Goal: Task Accomplishment & Management: Complete application form

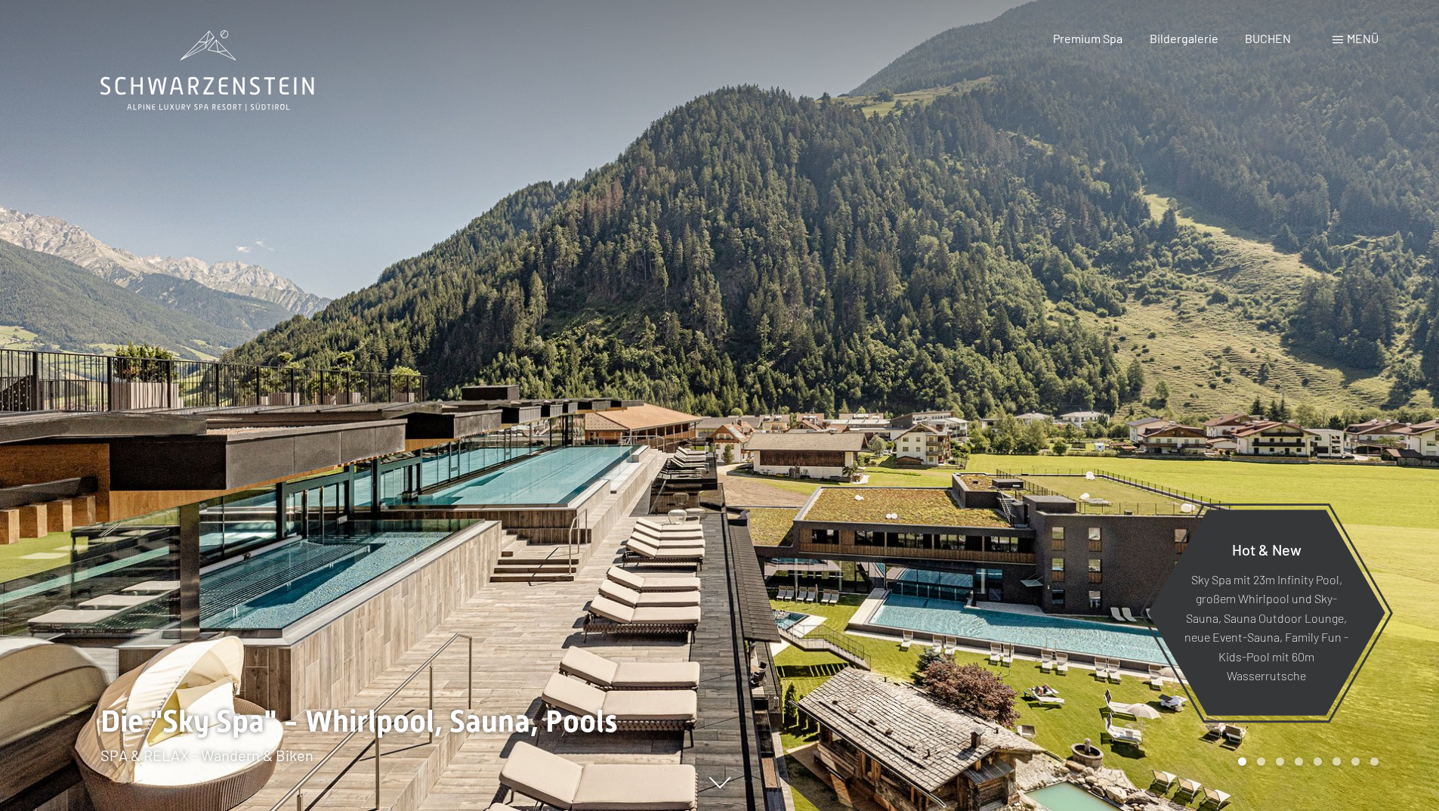
click at [1358, 35] on span "Menü" at bounding box center [1363, 38] width 32 height 14
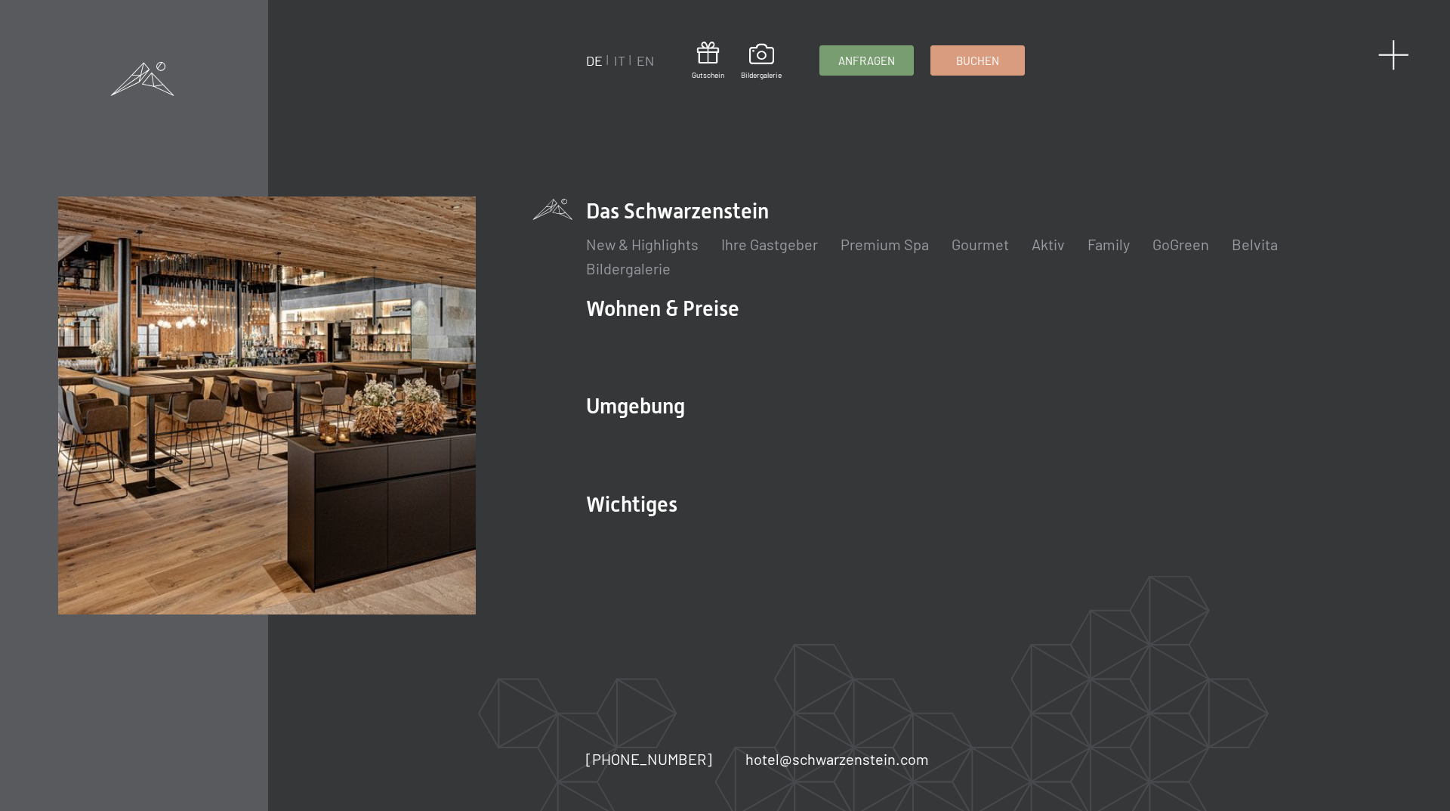
click at [1390, 53] on span at bounding box center [1394, 54] width 31 height 31
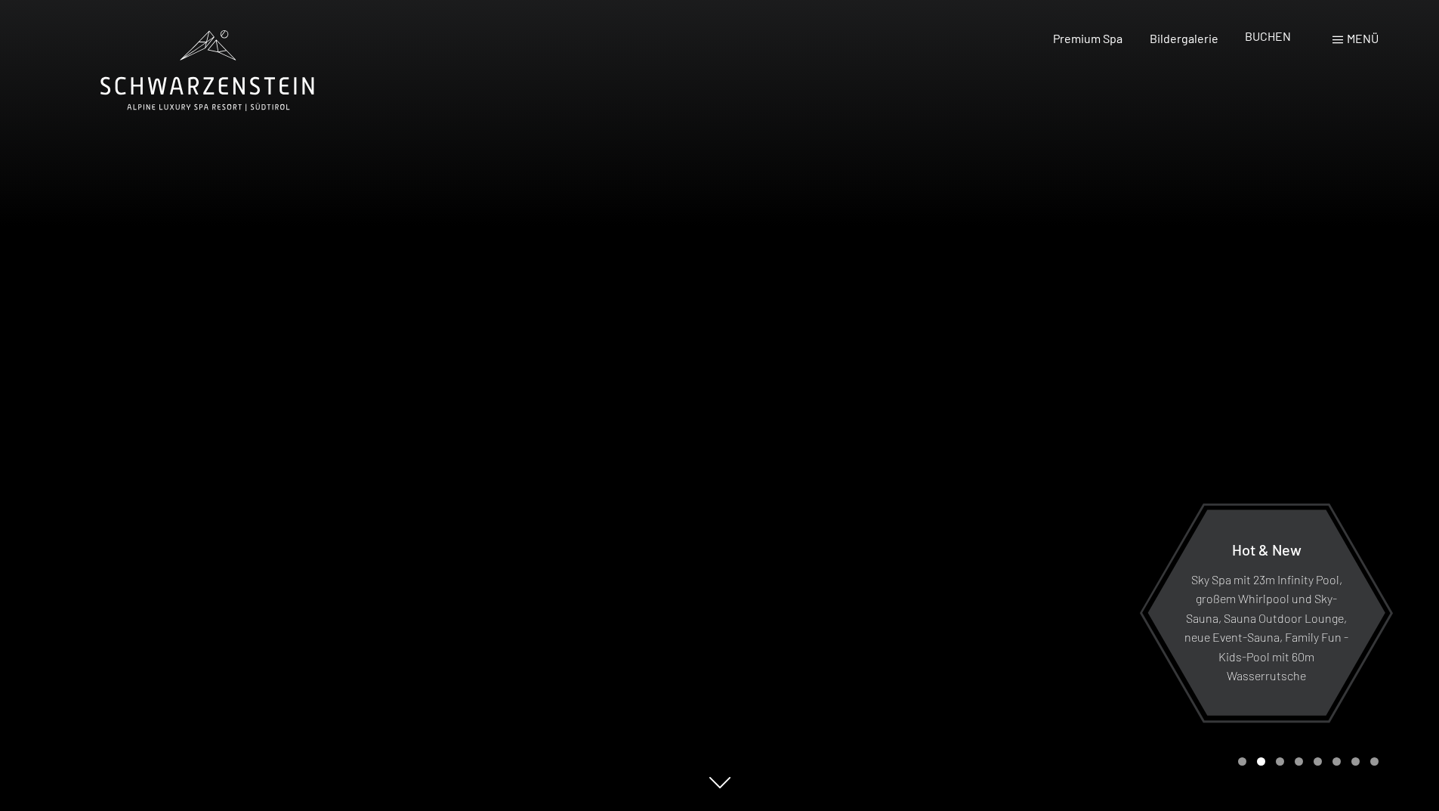
click at [1274, 34] on span "BUCHEN" at bounding box center [1268, 36] width 46 height 14
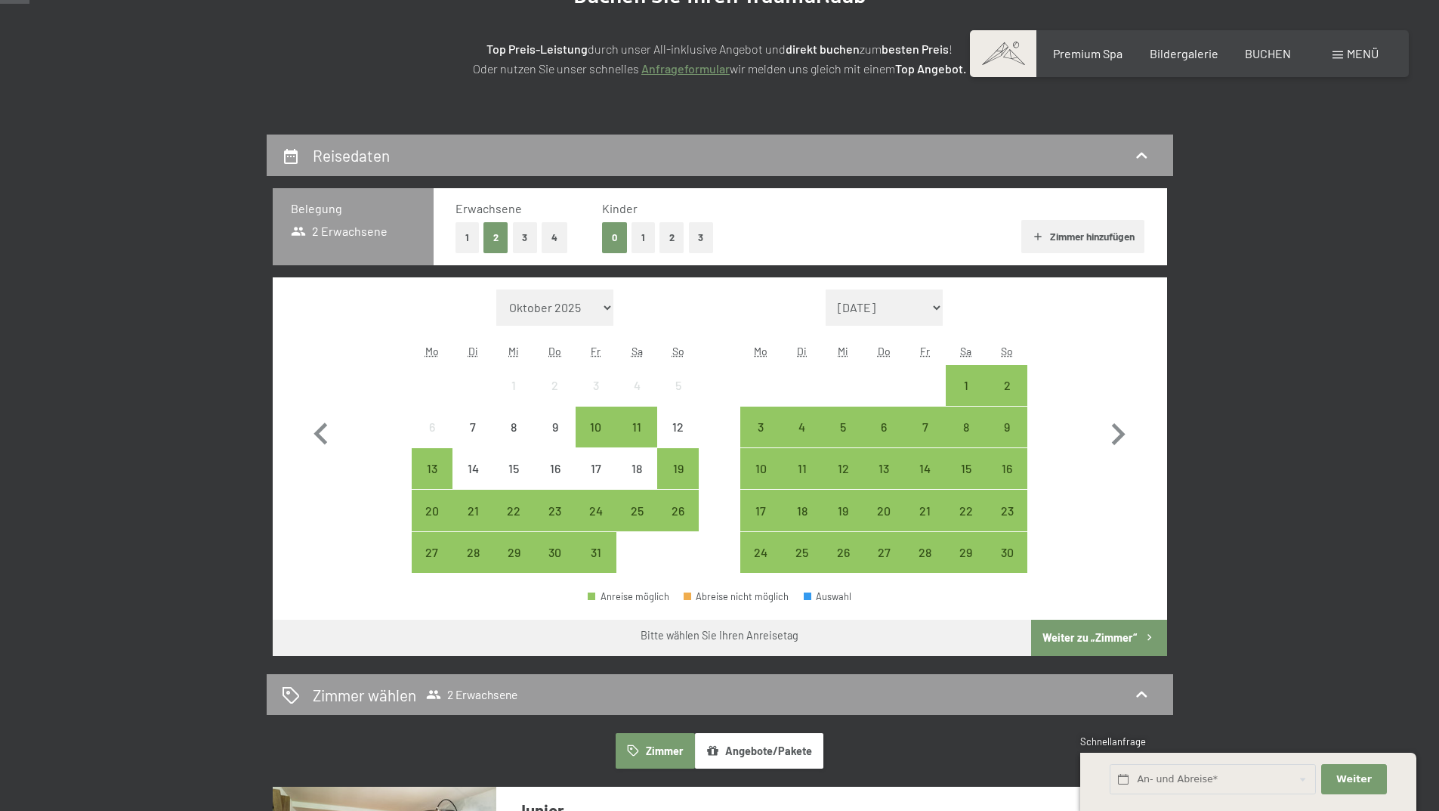
scroll to position [227, 0]
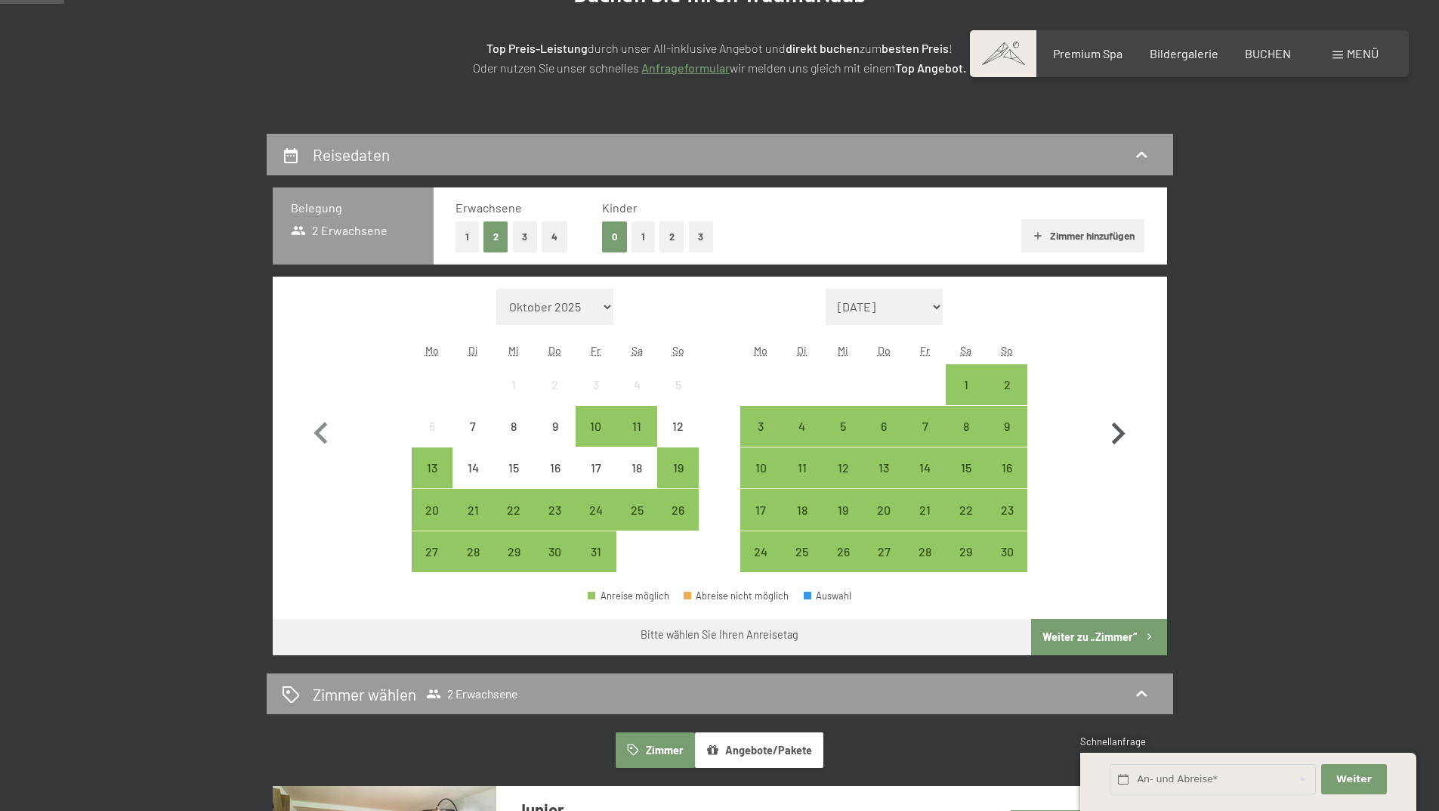
click at [1115, 434] on icon "button" at bounding box center [1118, 434] width 44 height 44
select select "2025-11-01"
select select "2025-12-01"
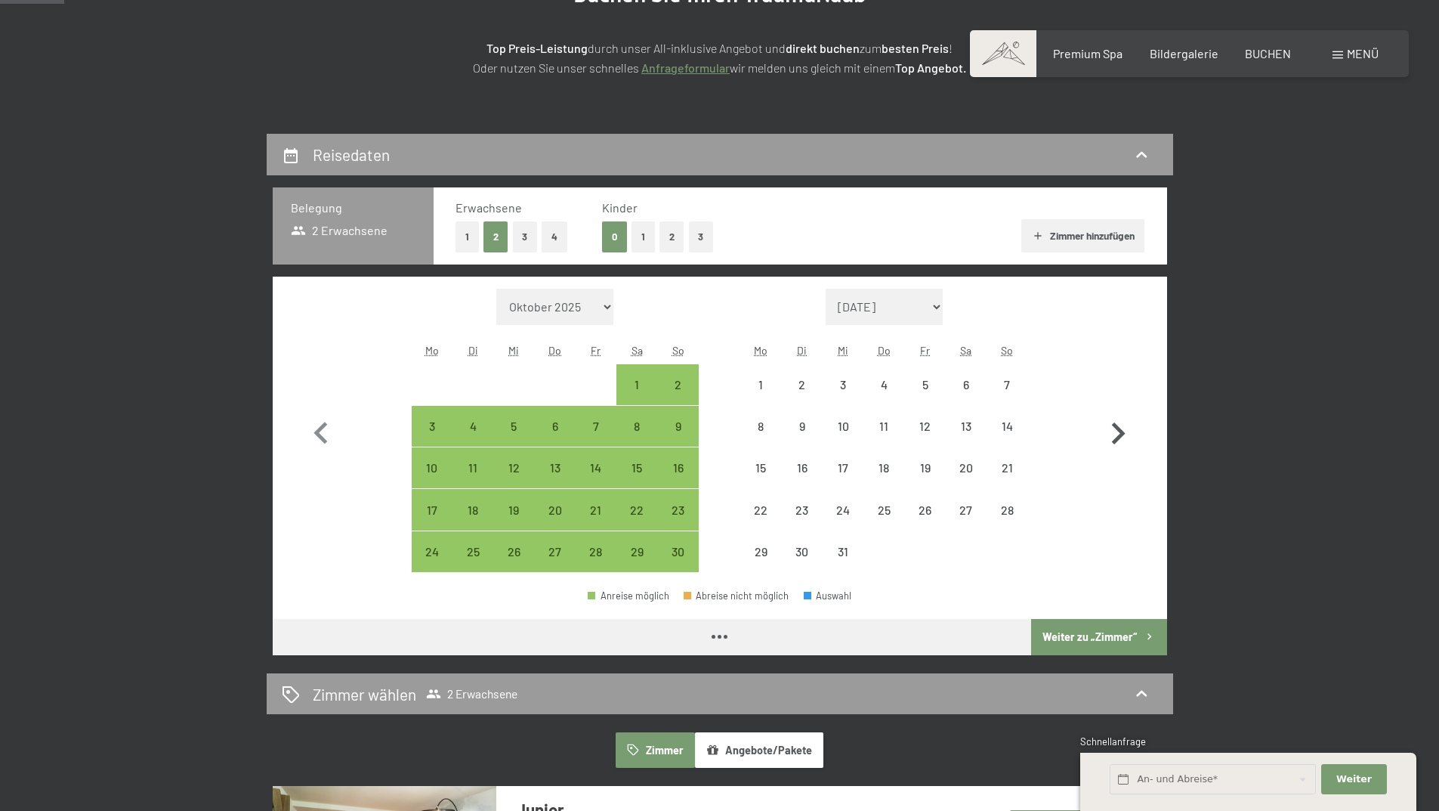
click at [1115, 434] on icon "button" at bounding box center [1118, 434] width 44 height 44
select select "2025-12-01"
select select "2026-01-01"
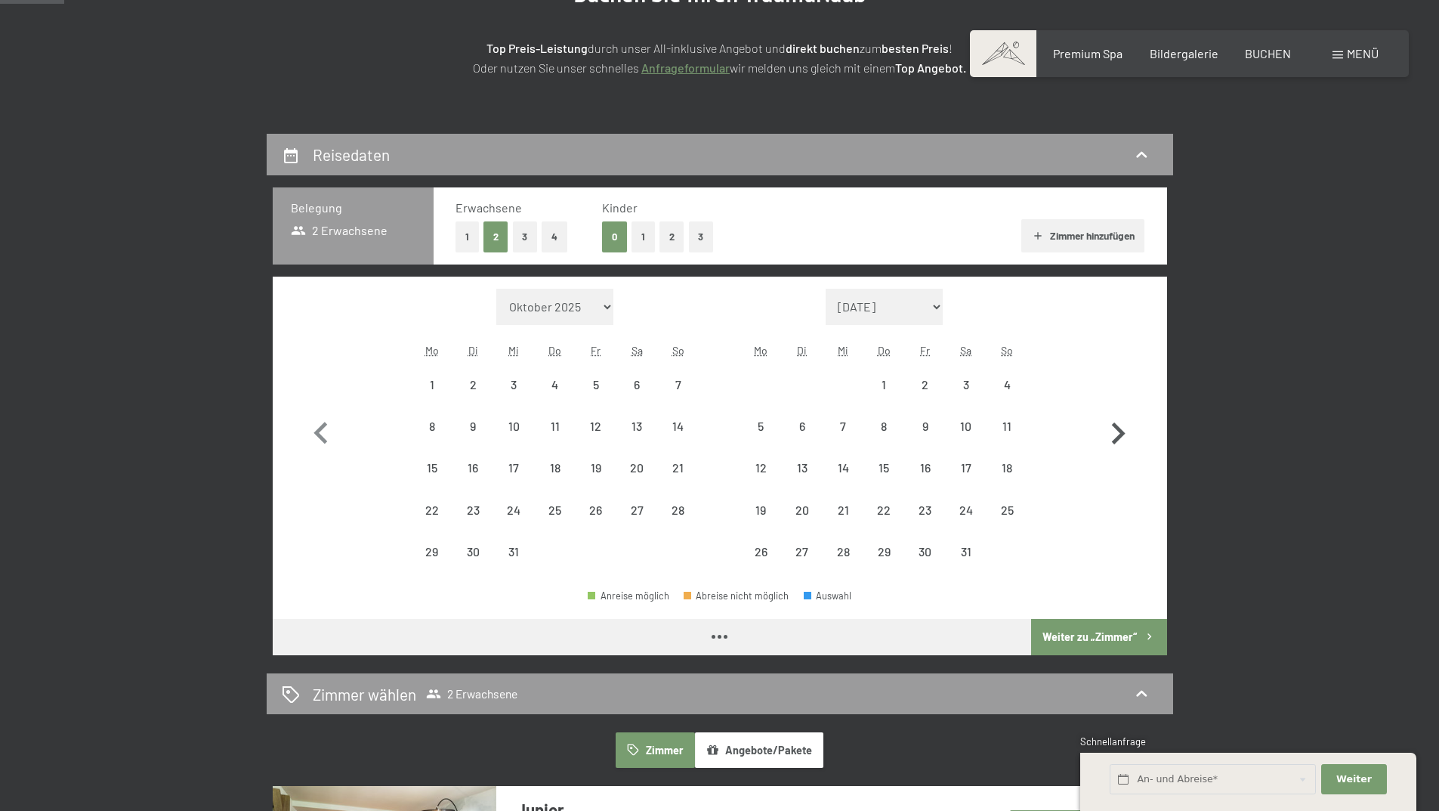
select select "2025-12-01"
select select "2026-01-01"
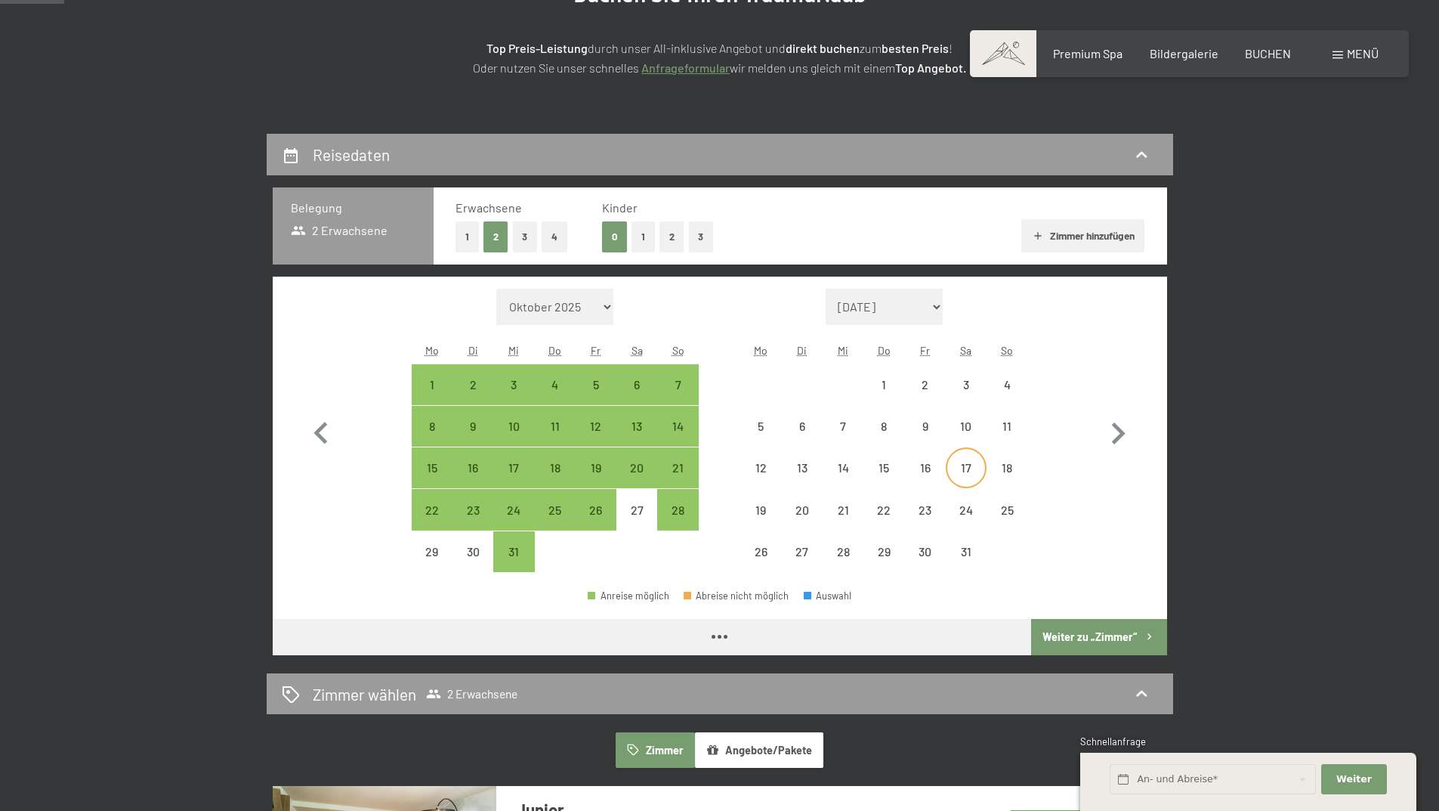
select select "2025-12-01"
select select "2026-01-01"
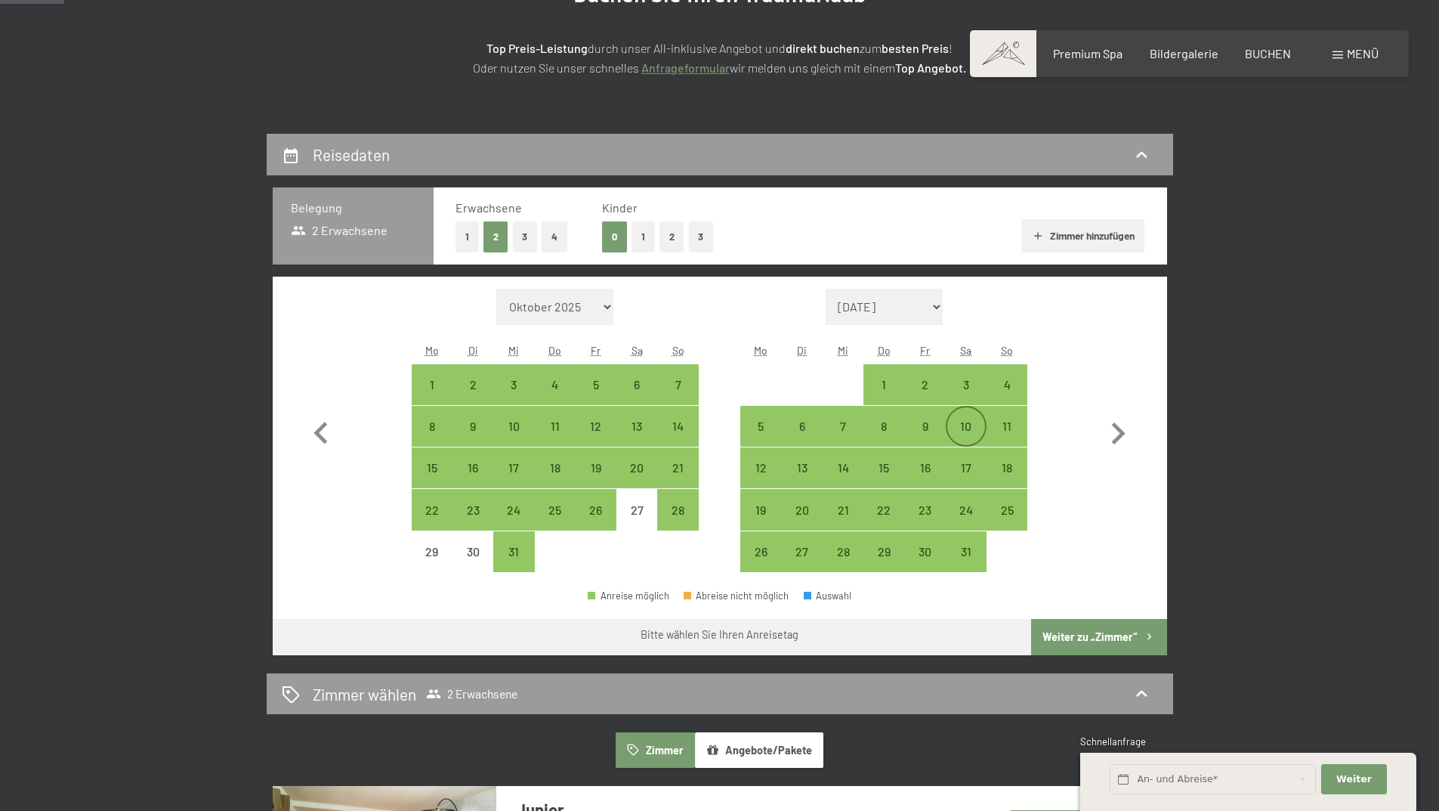
click at [961, 424] on div "10" at bounding box center [966, 439] width 38 height 38
select select "2025-12-01"
select select "2026-01-01"
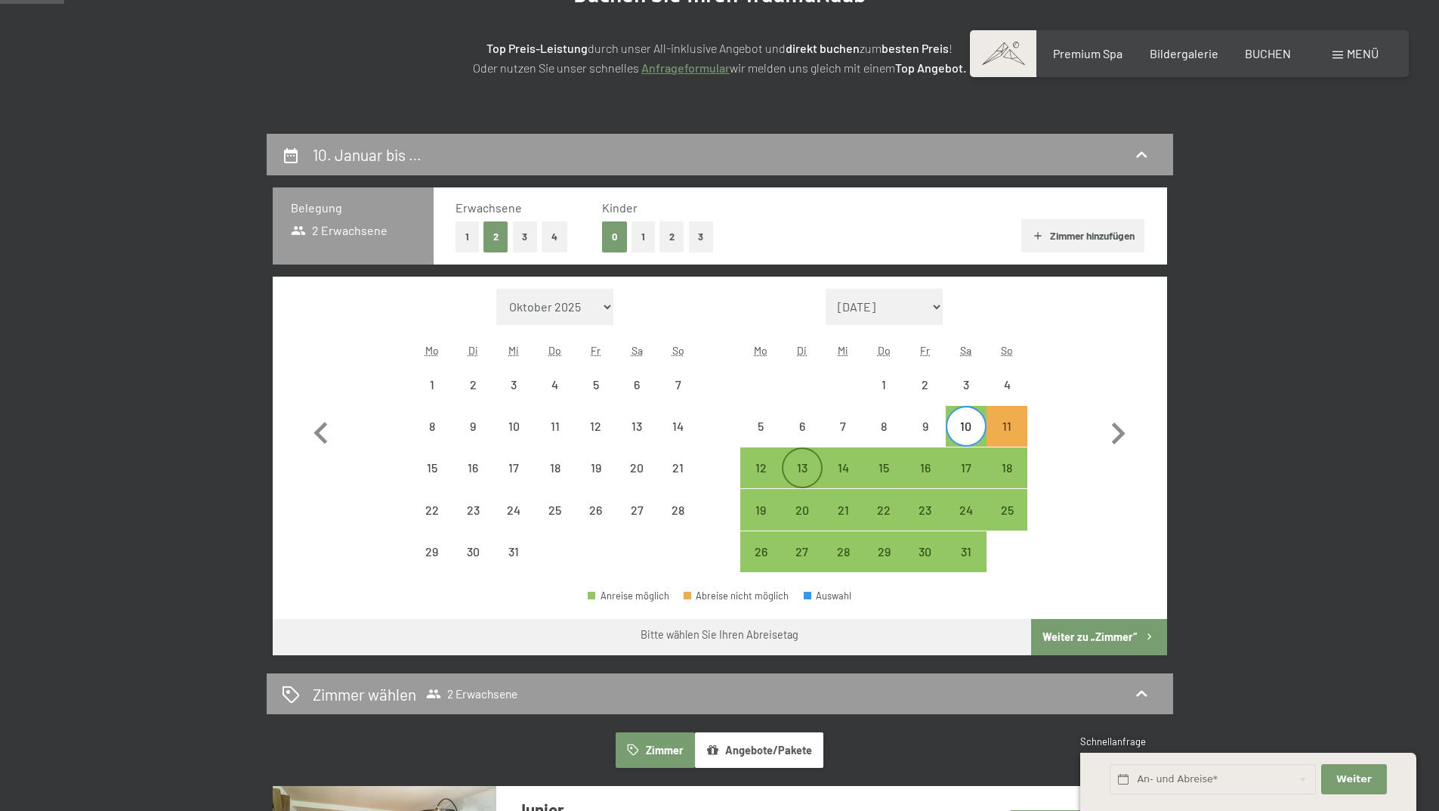
click at [805, 468] on div "13" at bounding box center [802, 481] width 38 height 38
select select "2025-12-01"
select select "2026-01-01"
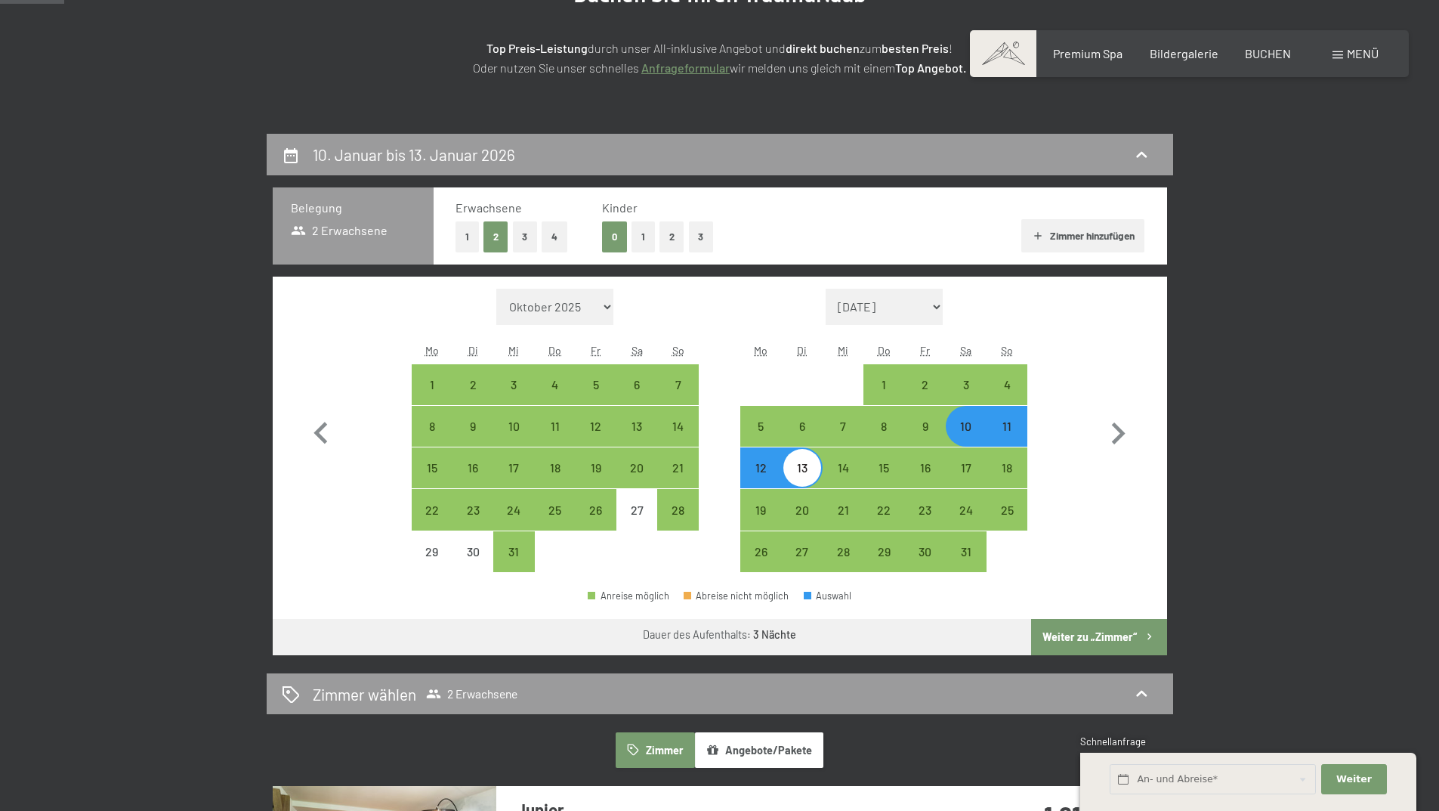
click at [669, 242] on button "2" at bounding box center [672, 236] width 25 height 31
select select "2025-12-01"
select select "2026-01-01"
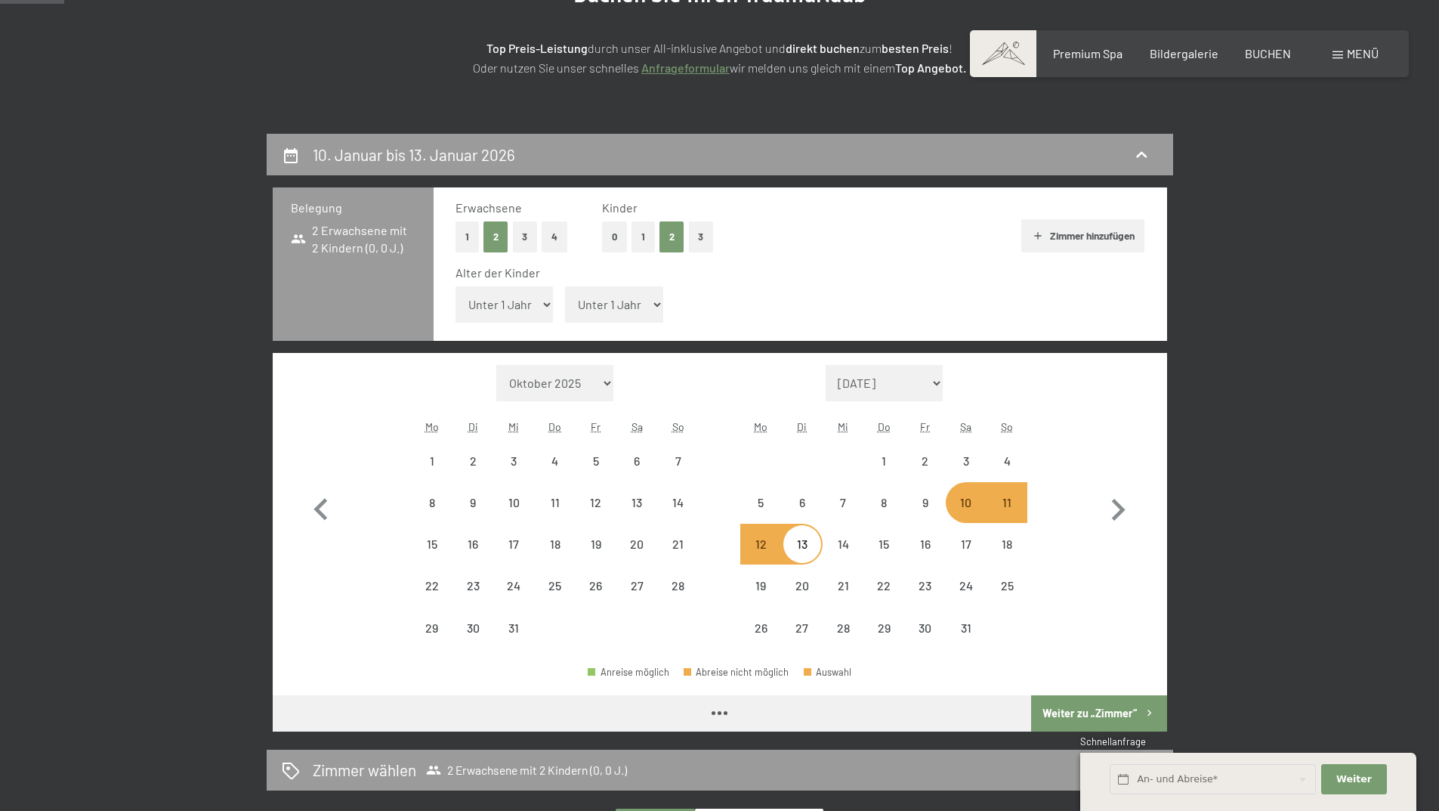
select select "2025-12-01"
select select "2026-01-01"
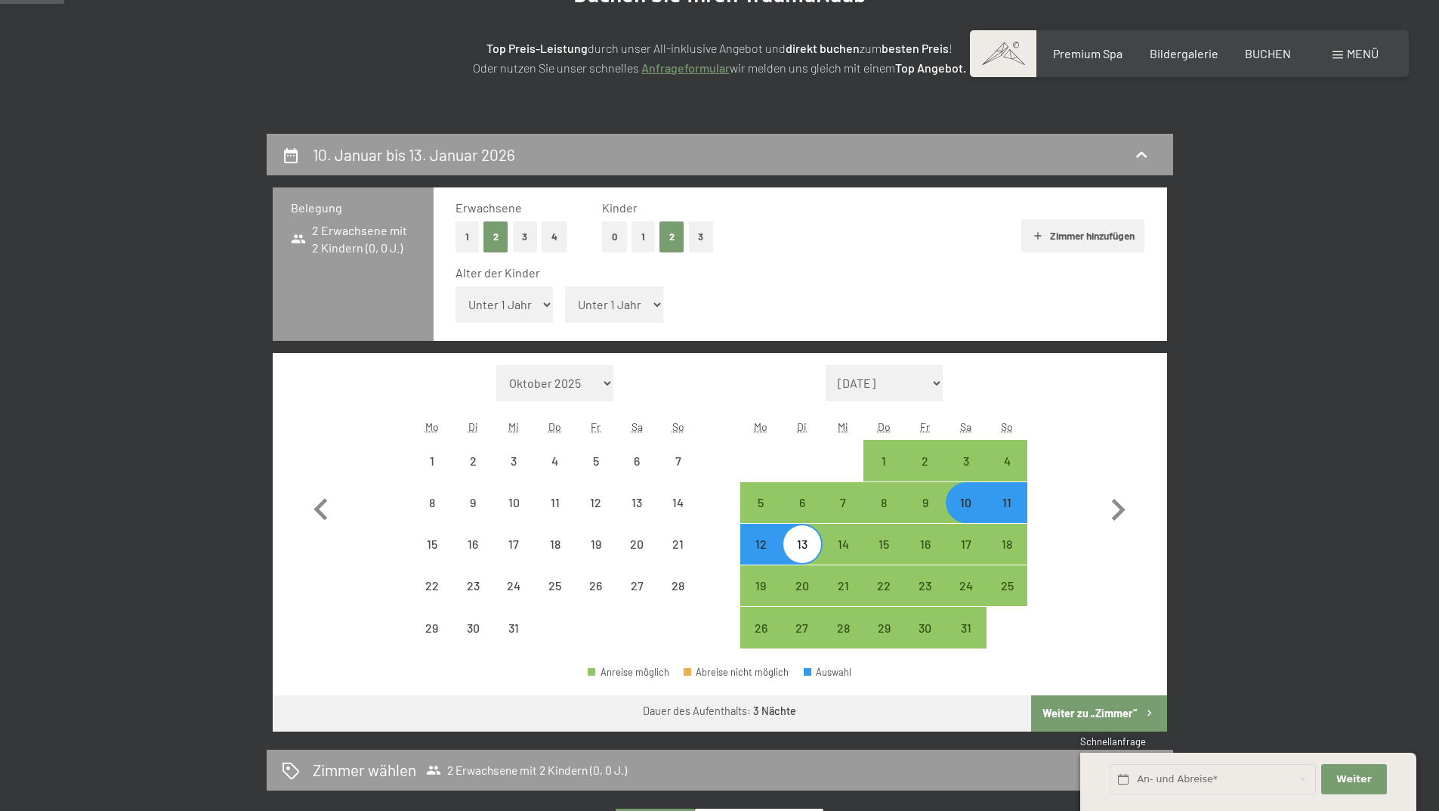
select select "2025-12-01"
select select "2026-01-01"
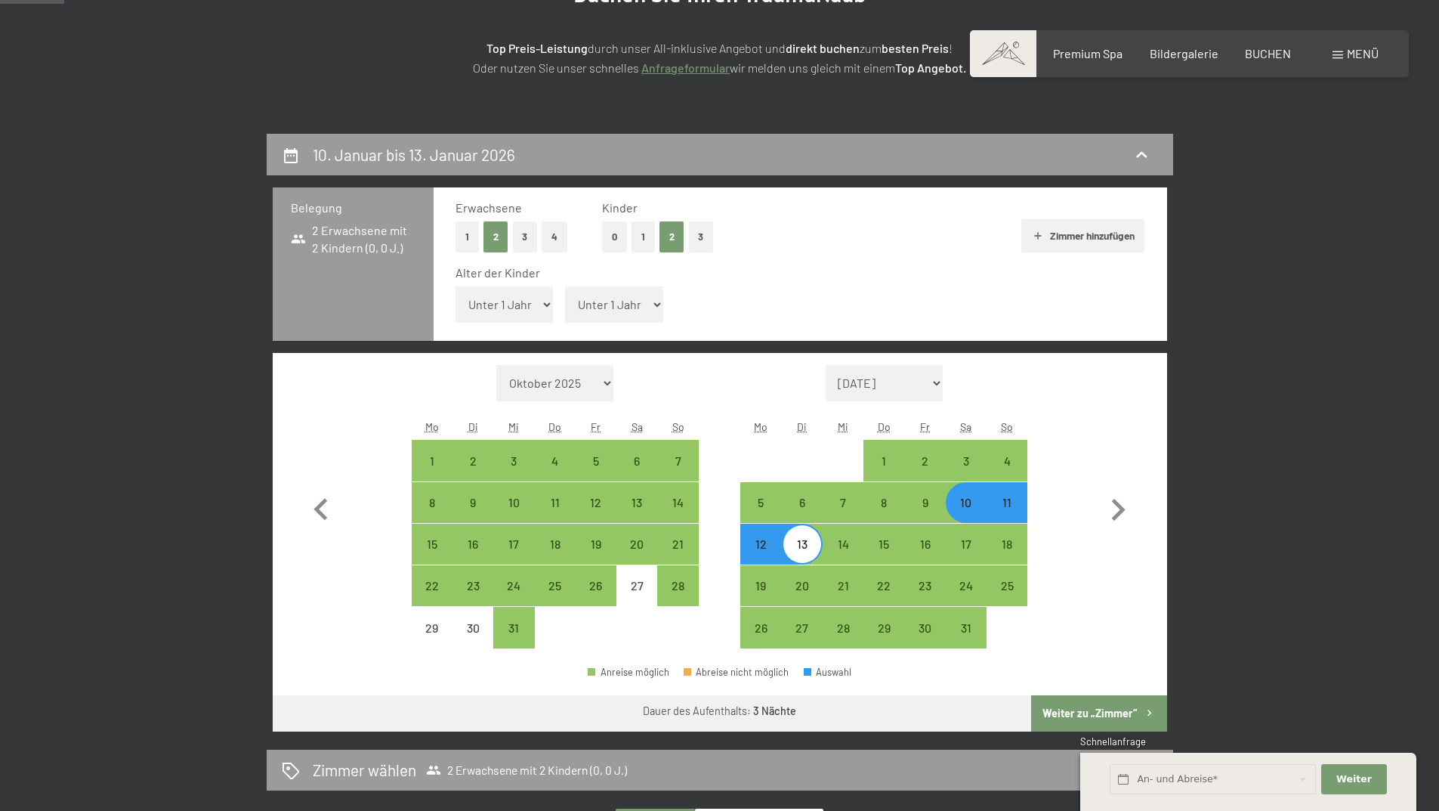
click at [540, 304] on select "Unter 1 Jahr 1 Jahr 2 Jahre 3 Jahre 4 Jahre 5 Jahre 6 Jahre 7 Jahre 8 Jahre 9 J…" at bounding box center [505, 304] width 98 height 36
select select "14"
click at [456, 286] on select "Unter 1 Jahr 1 Jahr 2 Jahre 3 Jahre 4 Jahre 5 Jahre 6 Jahre 7 Jahre 8 Jahre 9 J…" at bounding box center [505, 304] width 98 height 36
select select "2025-12-01"
select select "2026-01-01"
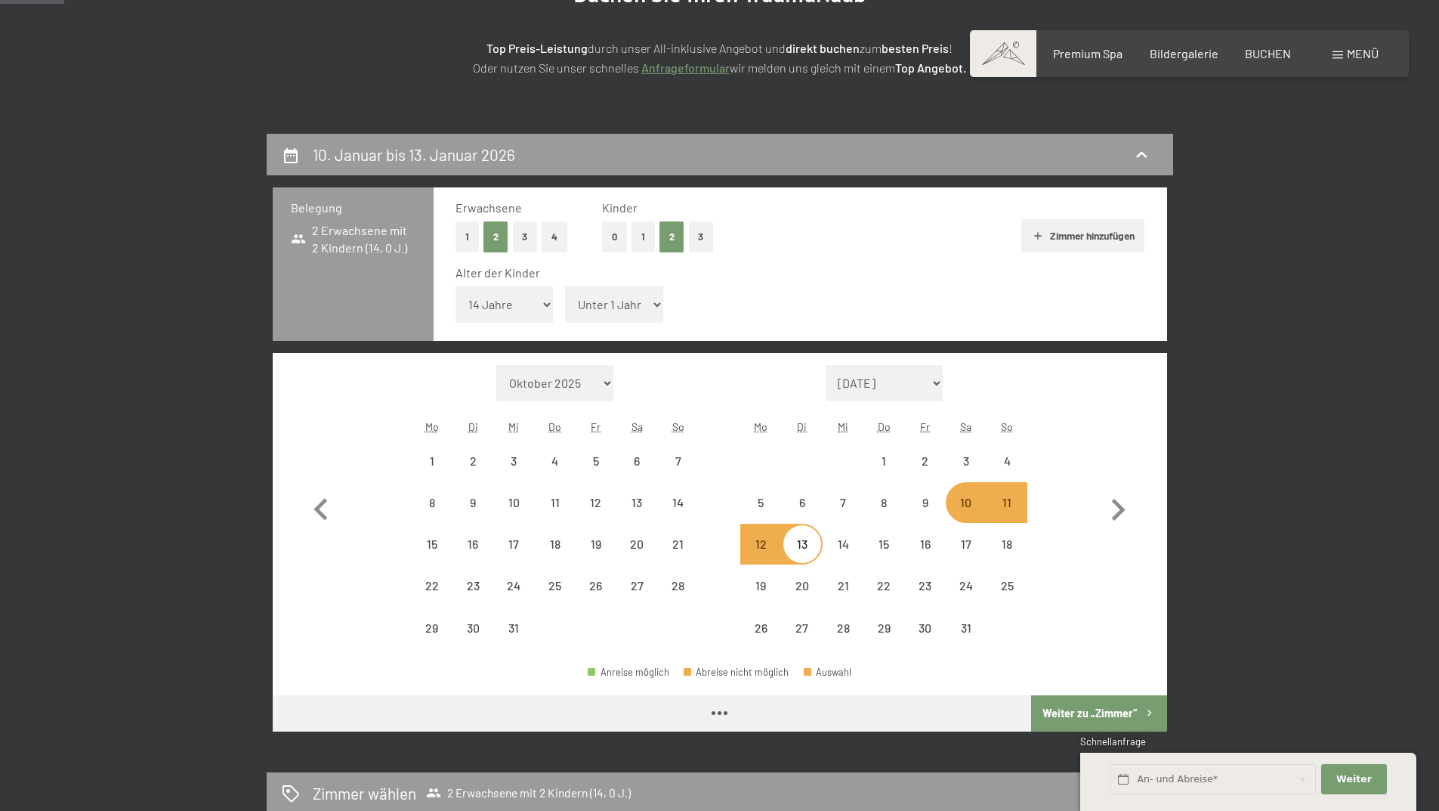
click at [649, 303] on select "Unter 1 Jahr 1 Jahr 2 Jahre 3 Jahre 4 Jahre 5 Jahre 6 Jahre 7 Jahre 8 Jahre 9 J…" at bounding box center [614, 304] width 98 height 36
select select "2025-12-01"
select select "2026-01-01"
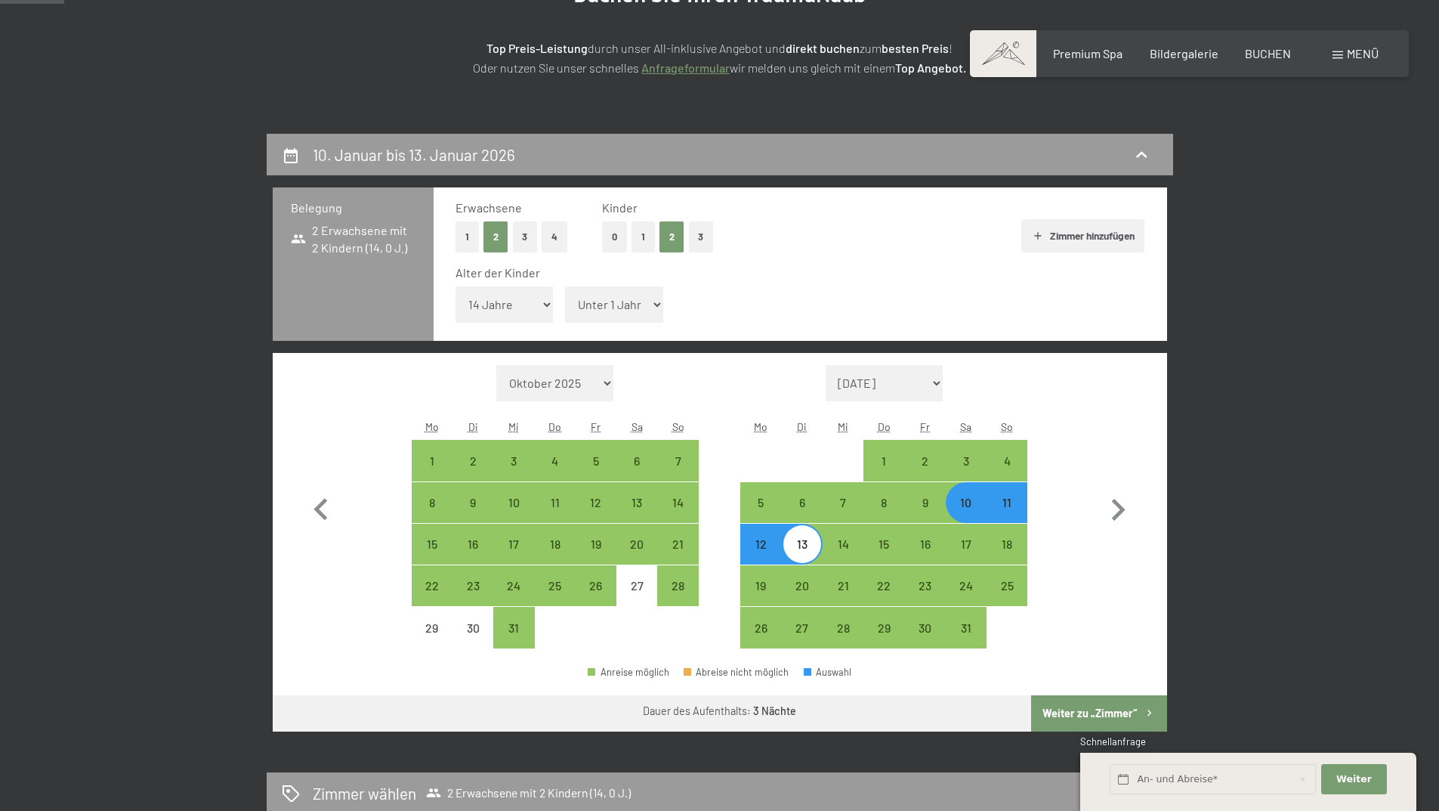
select select "16"
click at [565, 286] on select "Unter 1 Jahr 1 Jahr 2 Jahre 3 Jahre 4 Jahre 5 Jahre 6 Jahre 7 Jahre 8 Jahre 9 J…" at bounding box center [614, 304] width 98 height 36
select select "2025-12-01"
select select "2026-01-01"
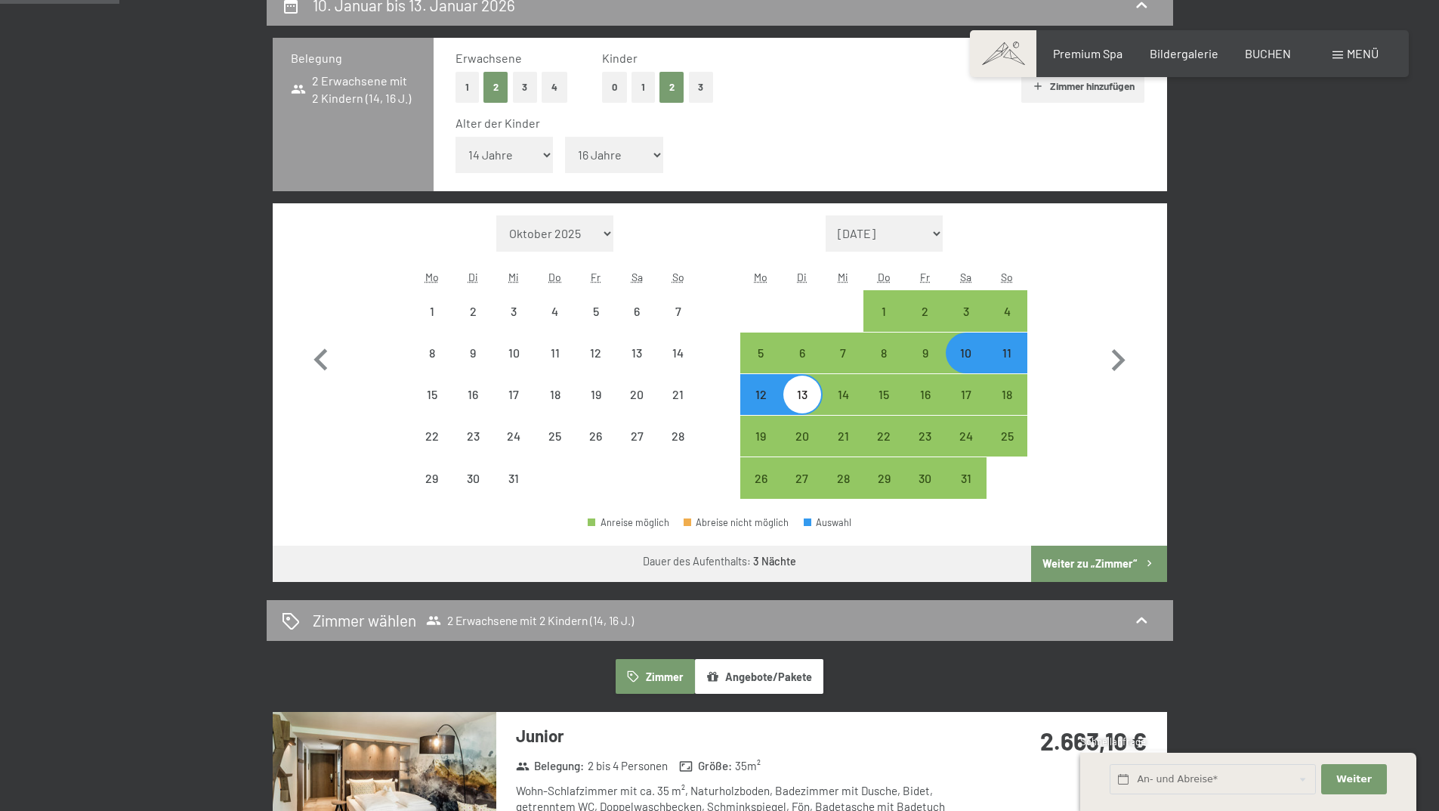
scroll to position [378, 0]
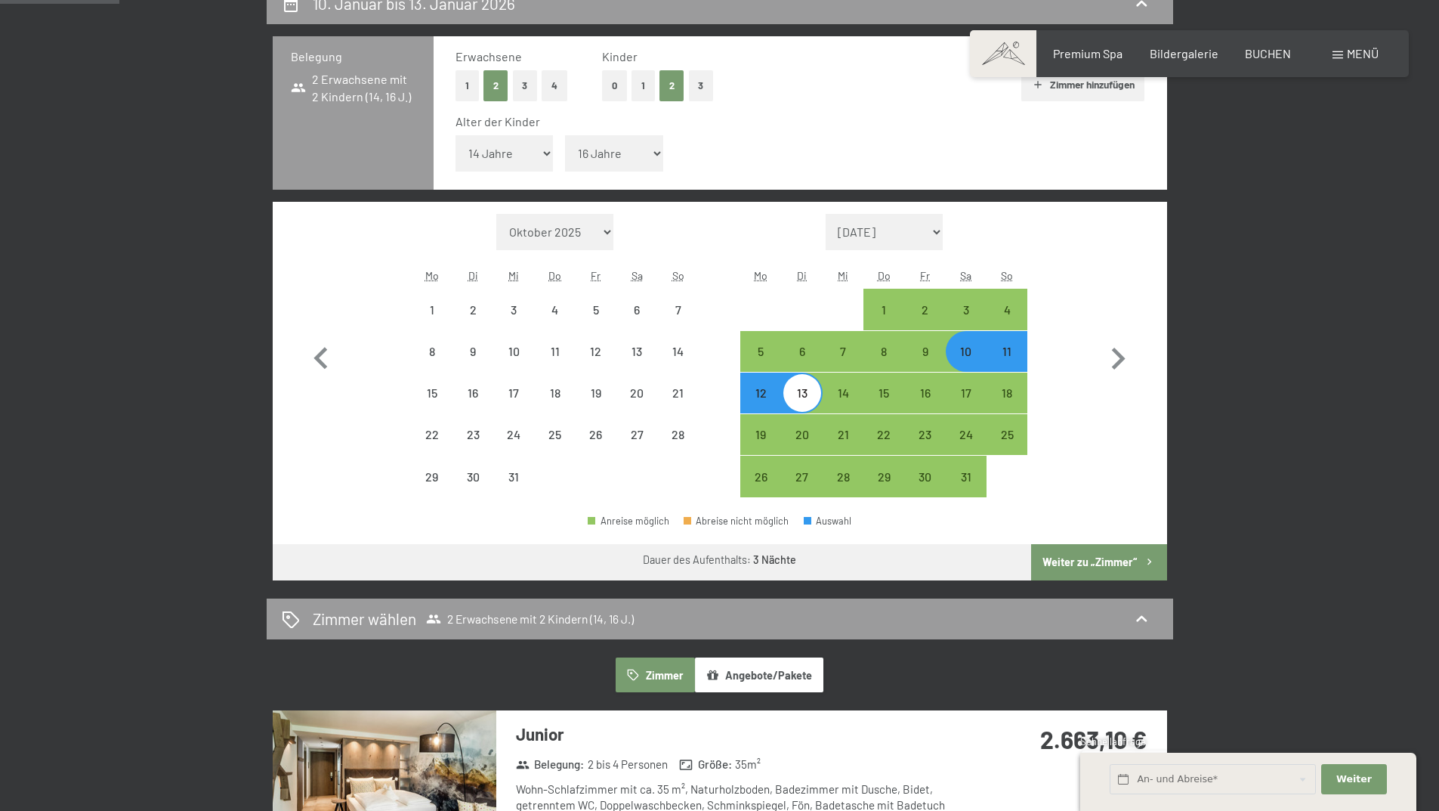
select select "2025-12-01"
select select "2026-01-01"
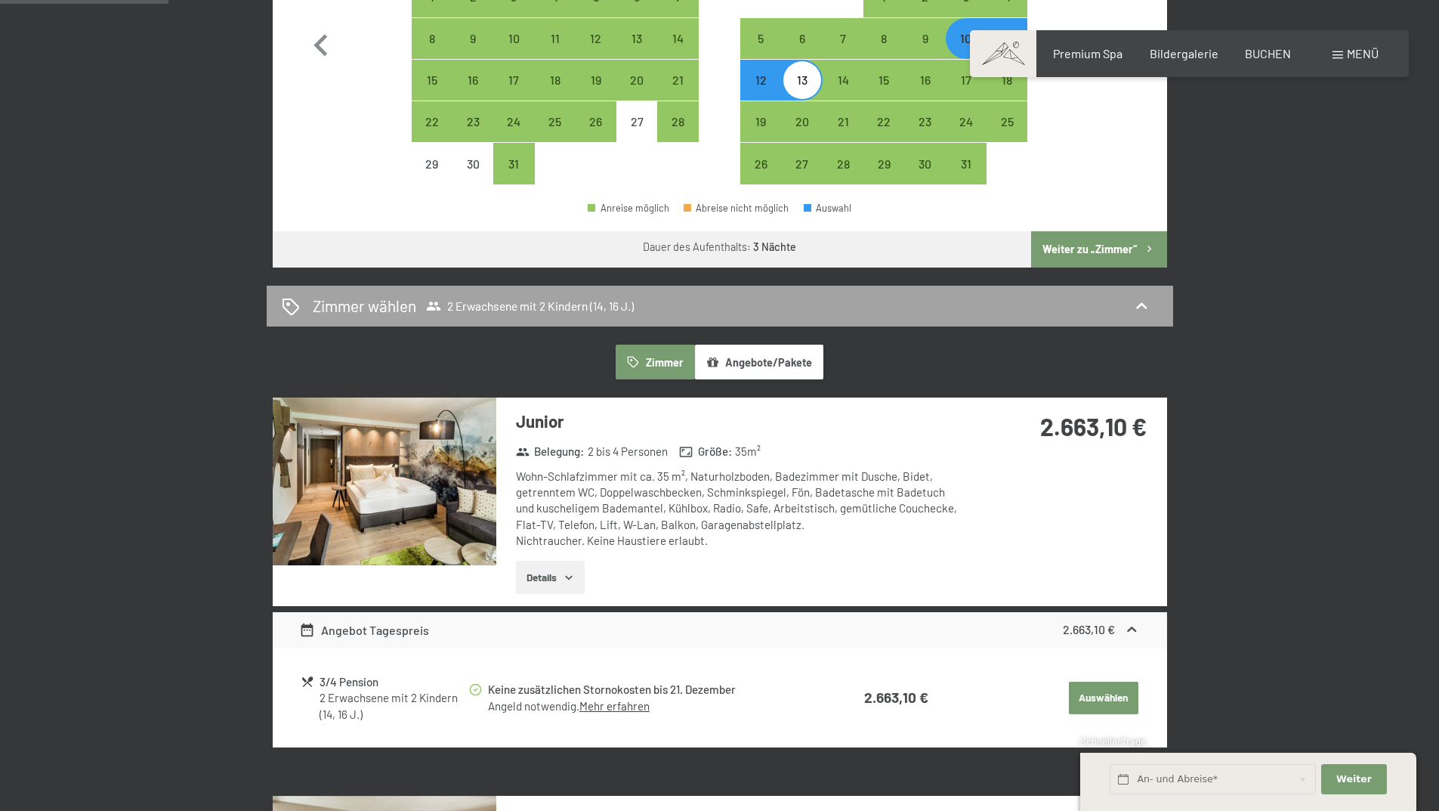
scroll to position [453, 0]
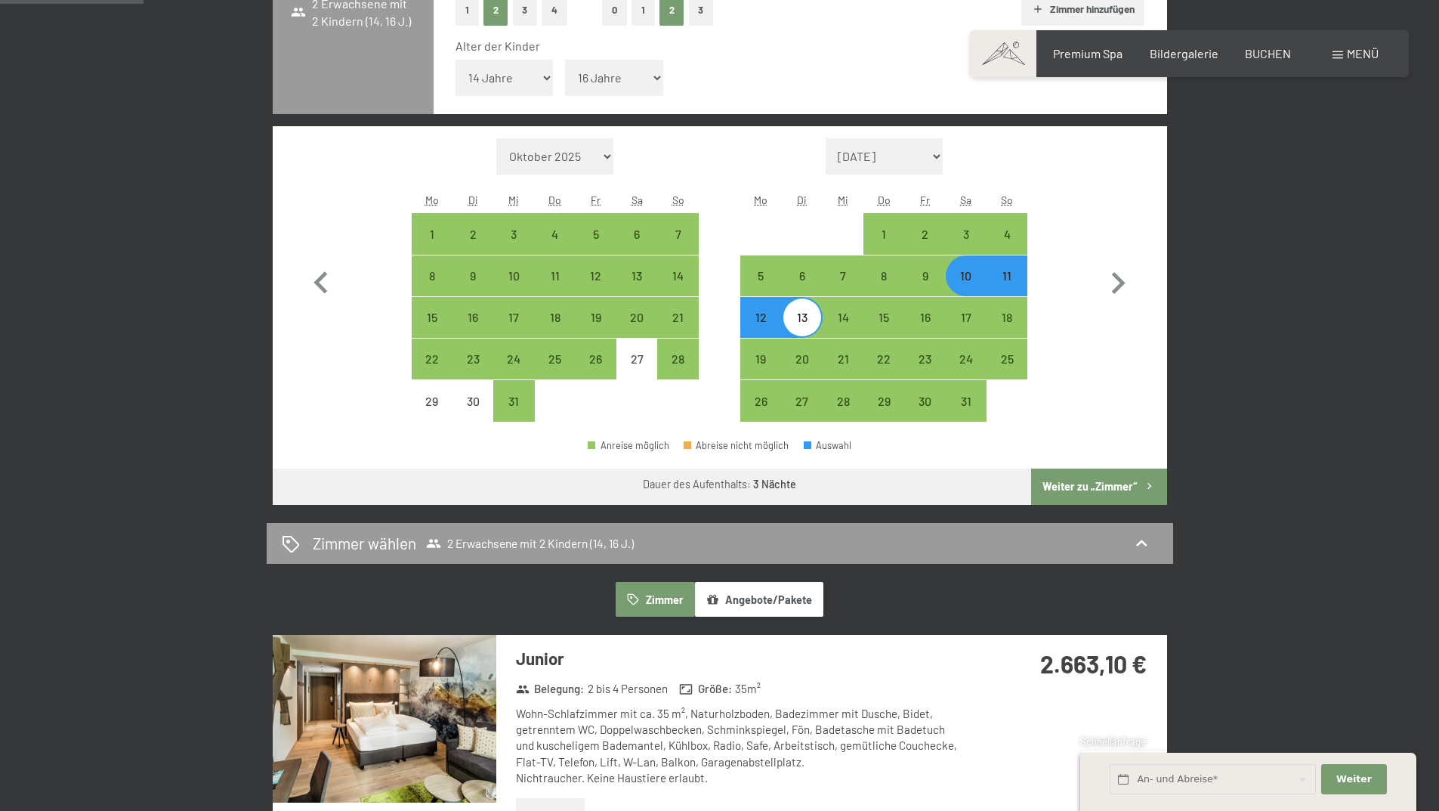
click at [1108, 484] on button "Weiter zu „Zimmer“" at bounding box center [1098, 486] width 135 height 36
select select "2025-12-01"
select select "2026-01-01"
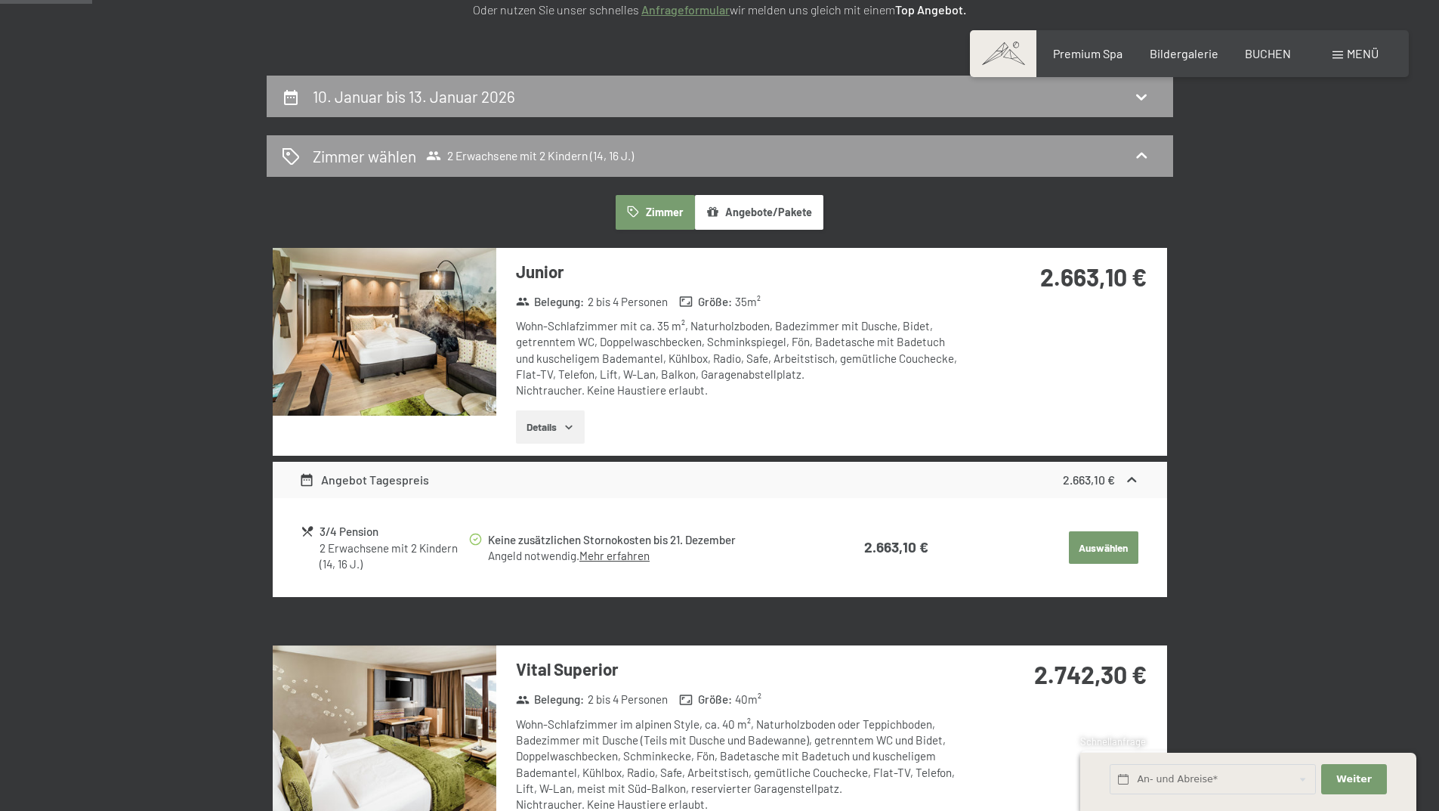
scroll to position [209, 0]
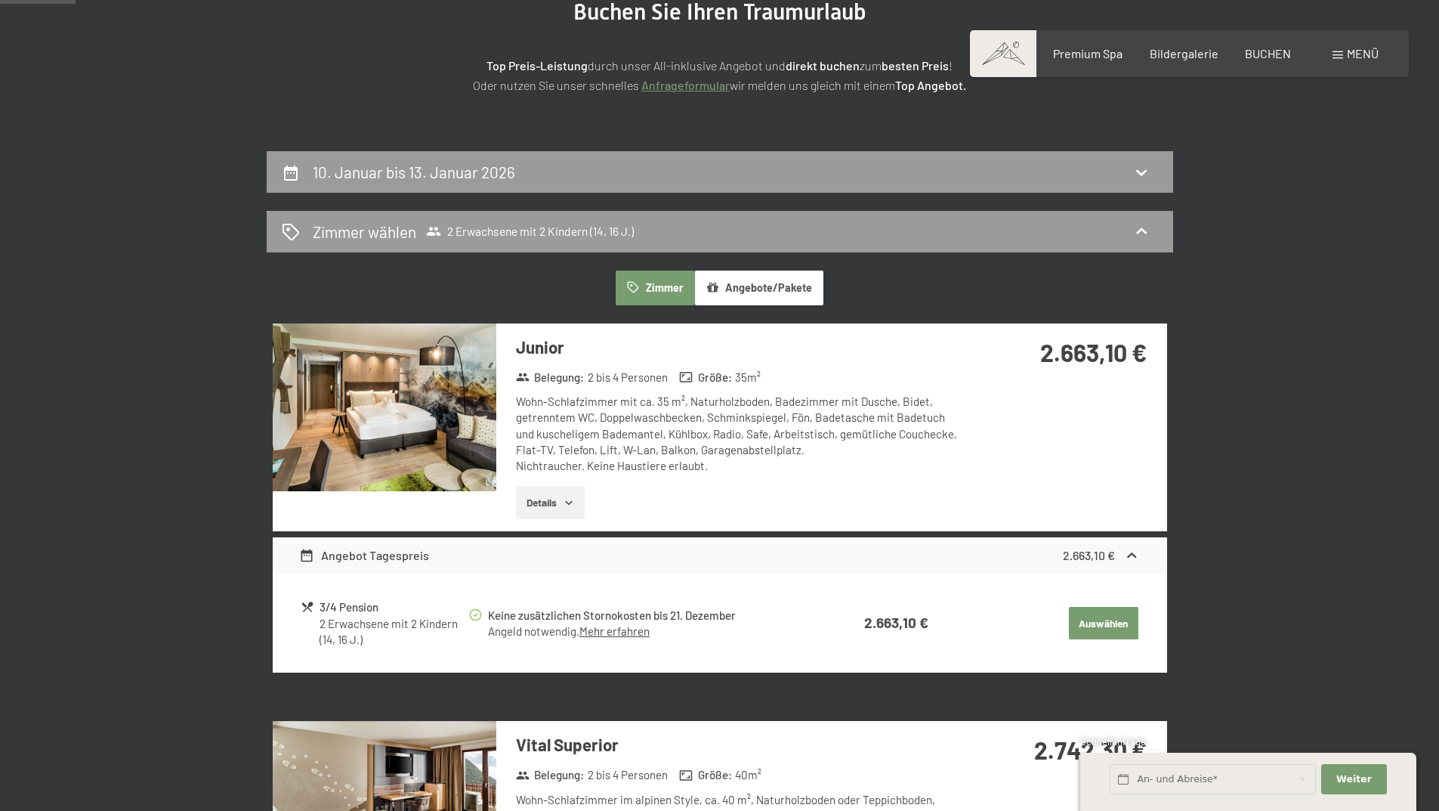
click at [769, 286] on button "Angebote/Pakete" at bounding box center [759, 287] width 128 height 35
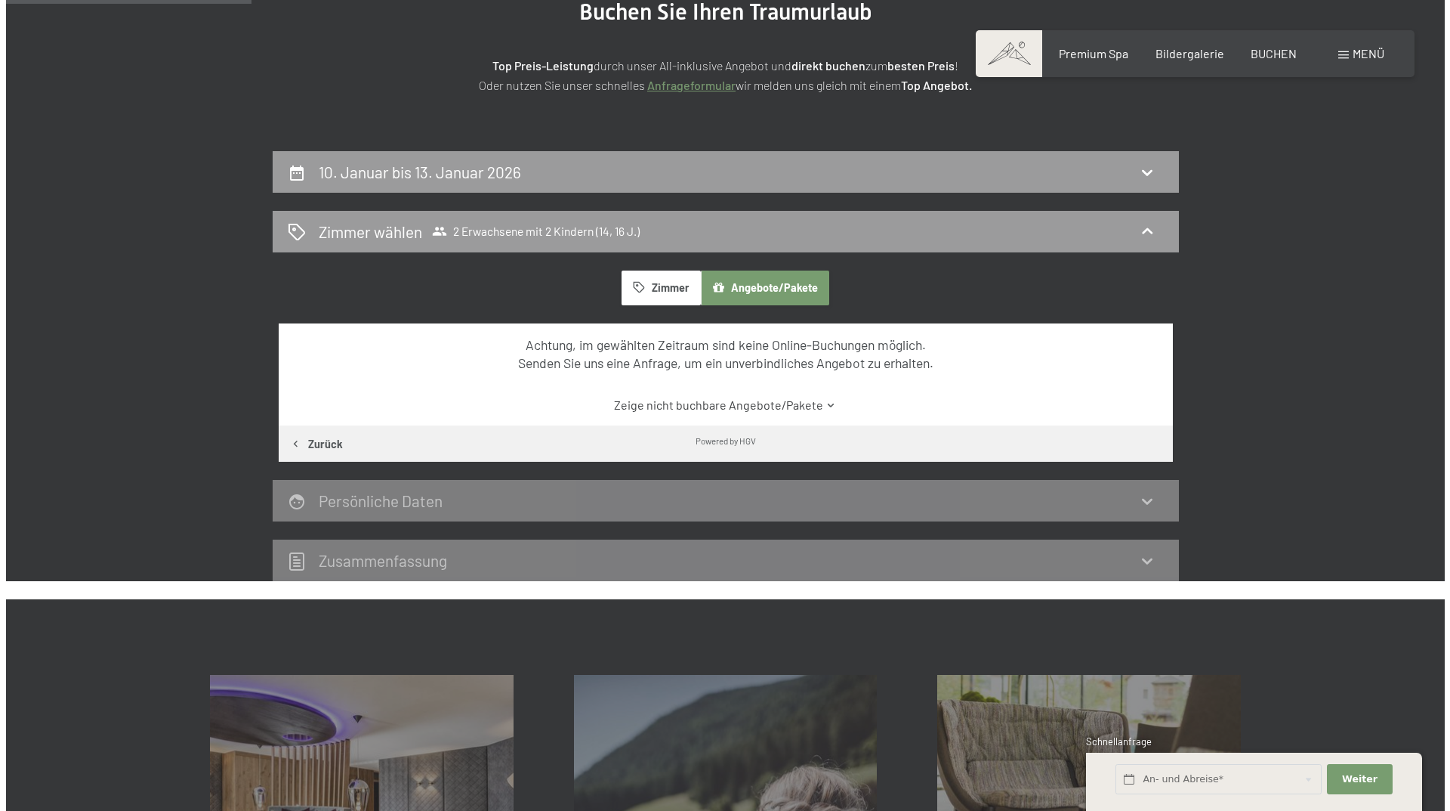
scroll to position [0, 0]
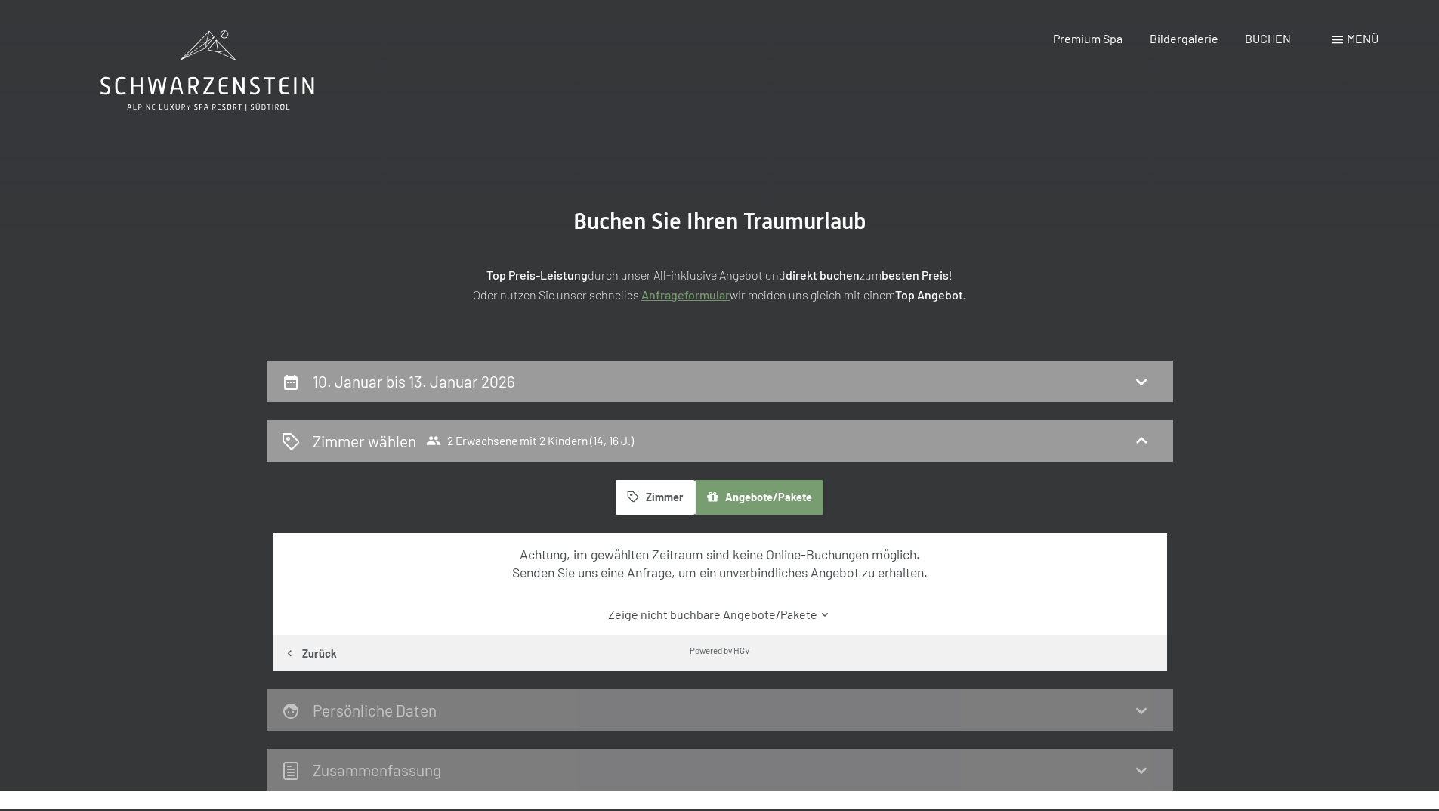
click at [1370, 36] on span "Menü" at bounding box center [1363, 38] width 32 height 14
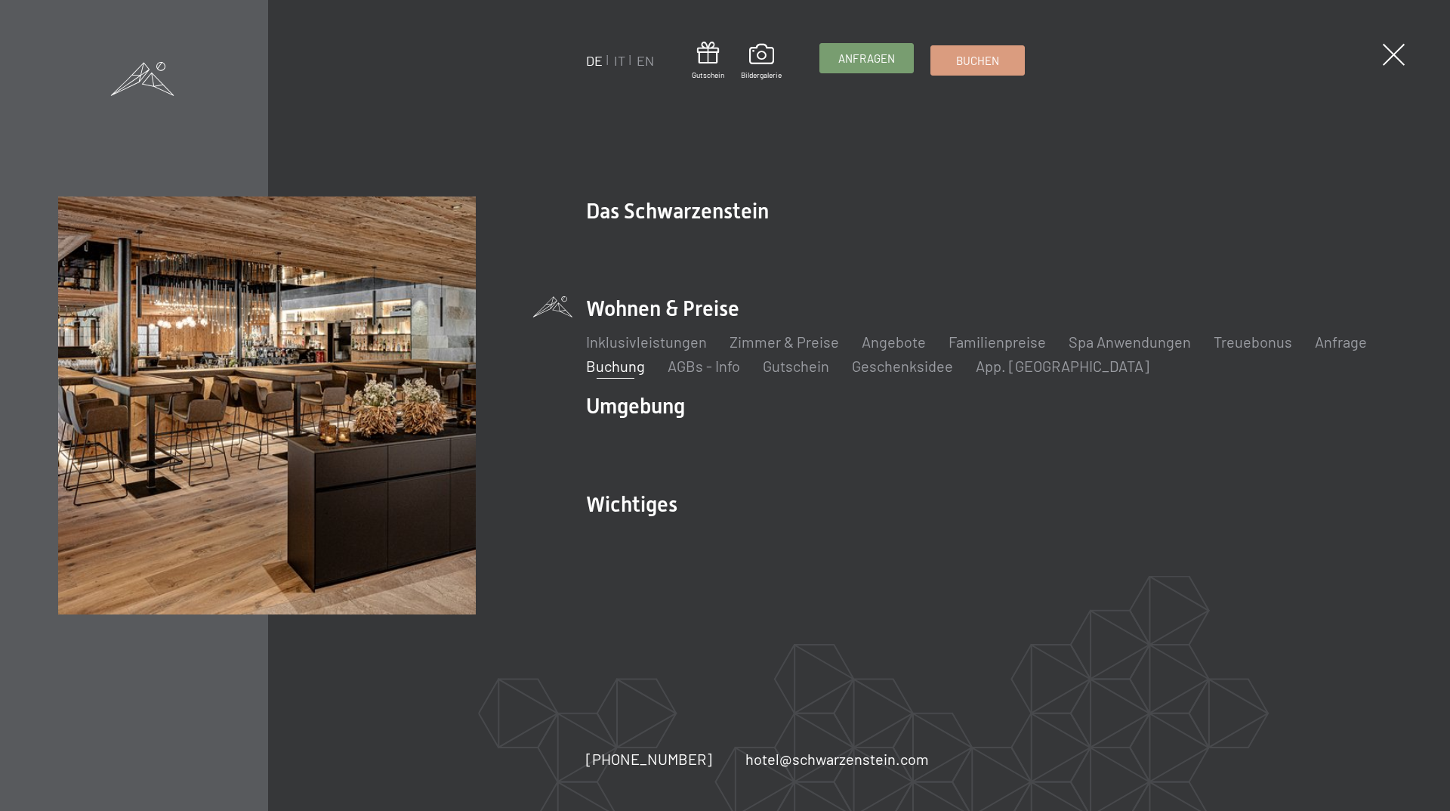
click at [891, 57] on span "Anfragen" at bounding box center [867, 59] width 57 height 16
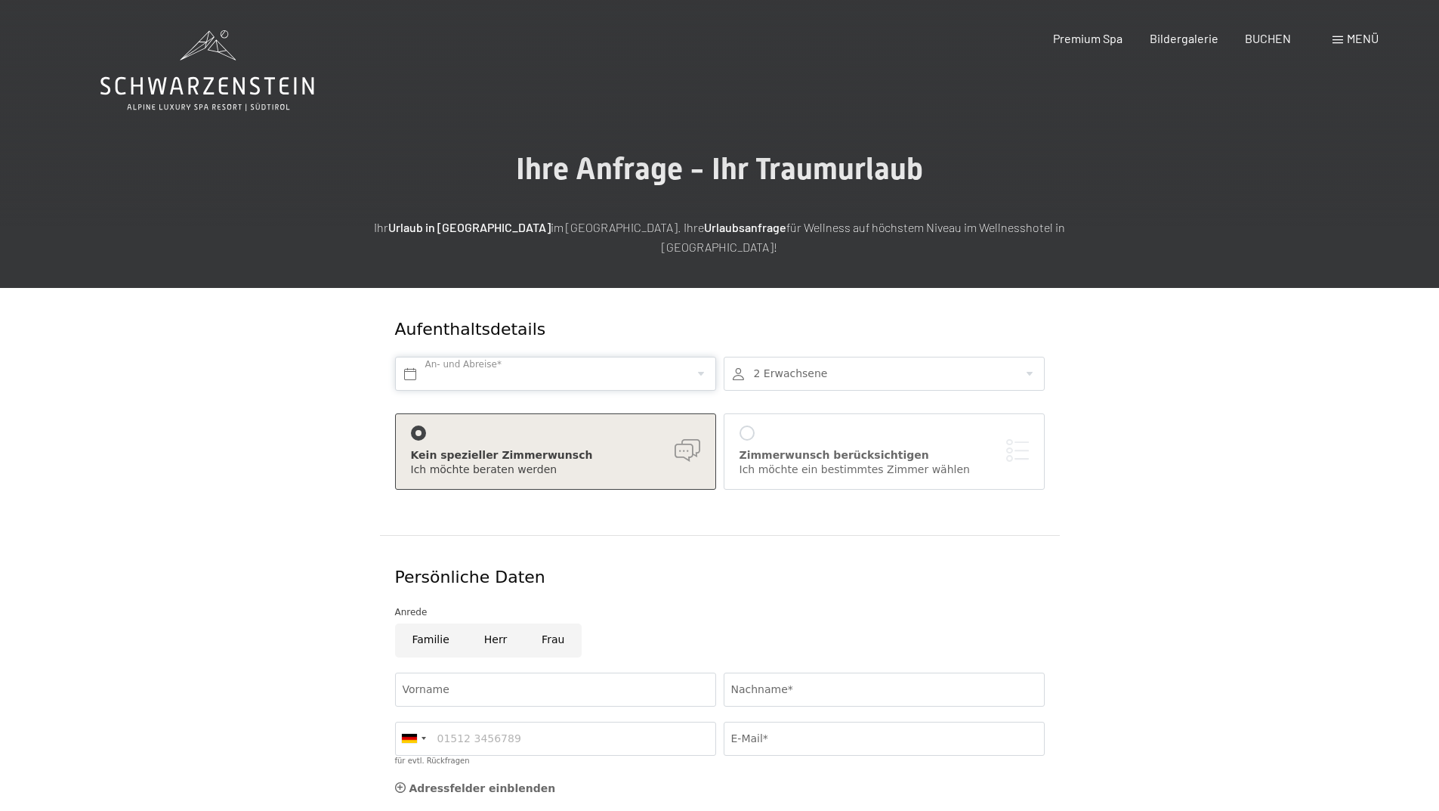
click at [702, 357] on input "text" at bounding box center [555, 374] width 321 height 34
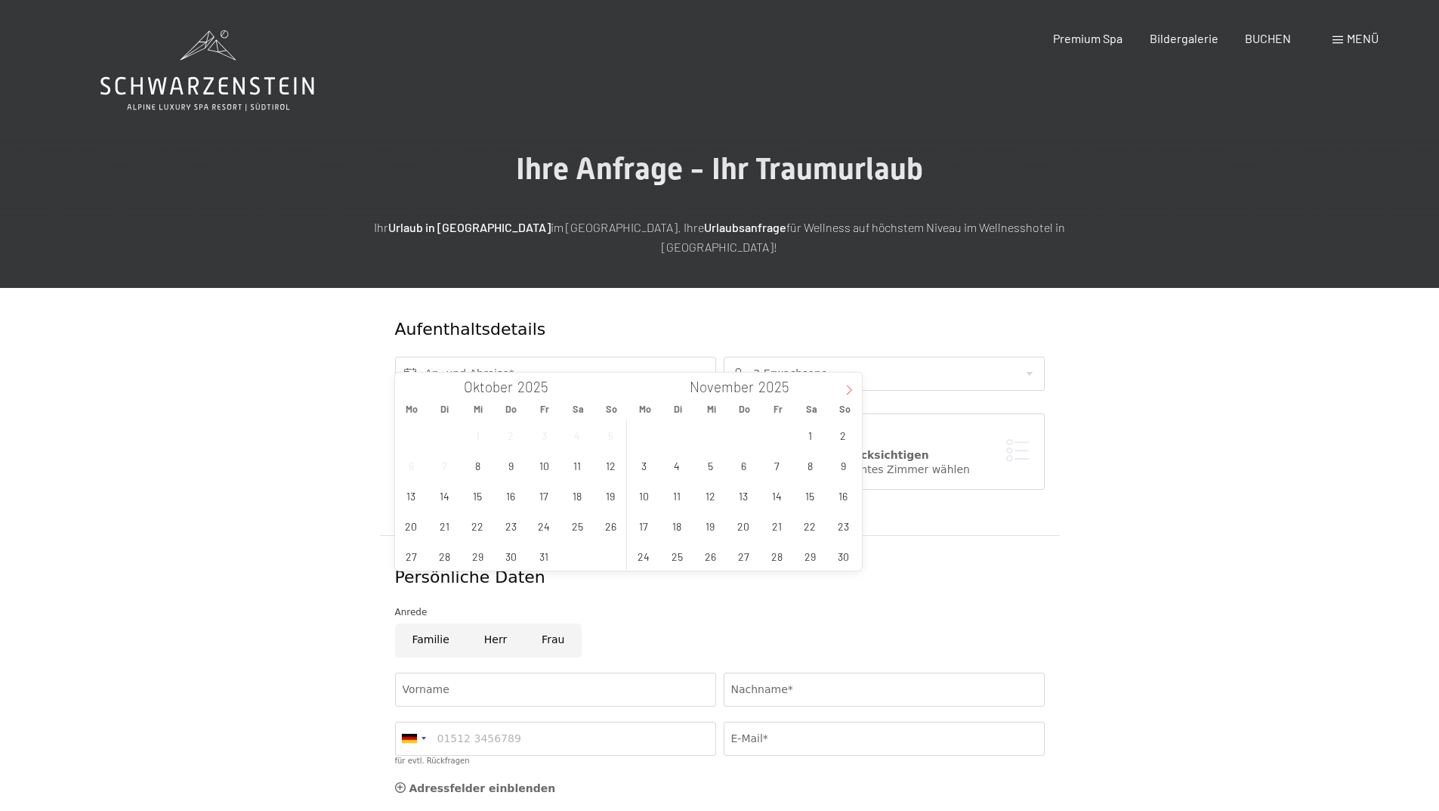
click at [851, 385] on icon at bounding box center [849, 390] width 11 height 11
type input "2026"
click at [804, 461] on span "10" at bounding box center [809, 464] width 29 height 29
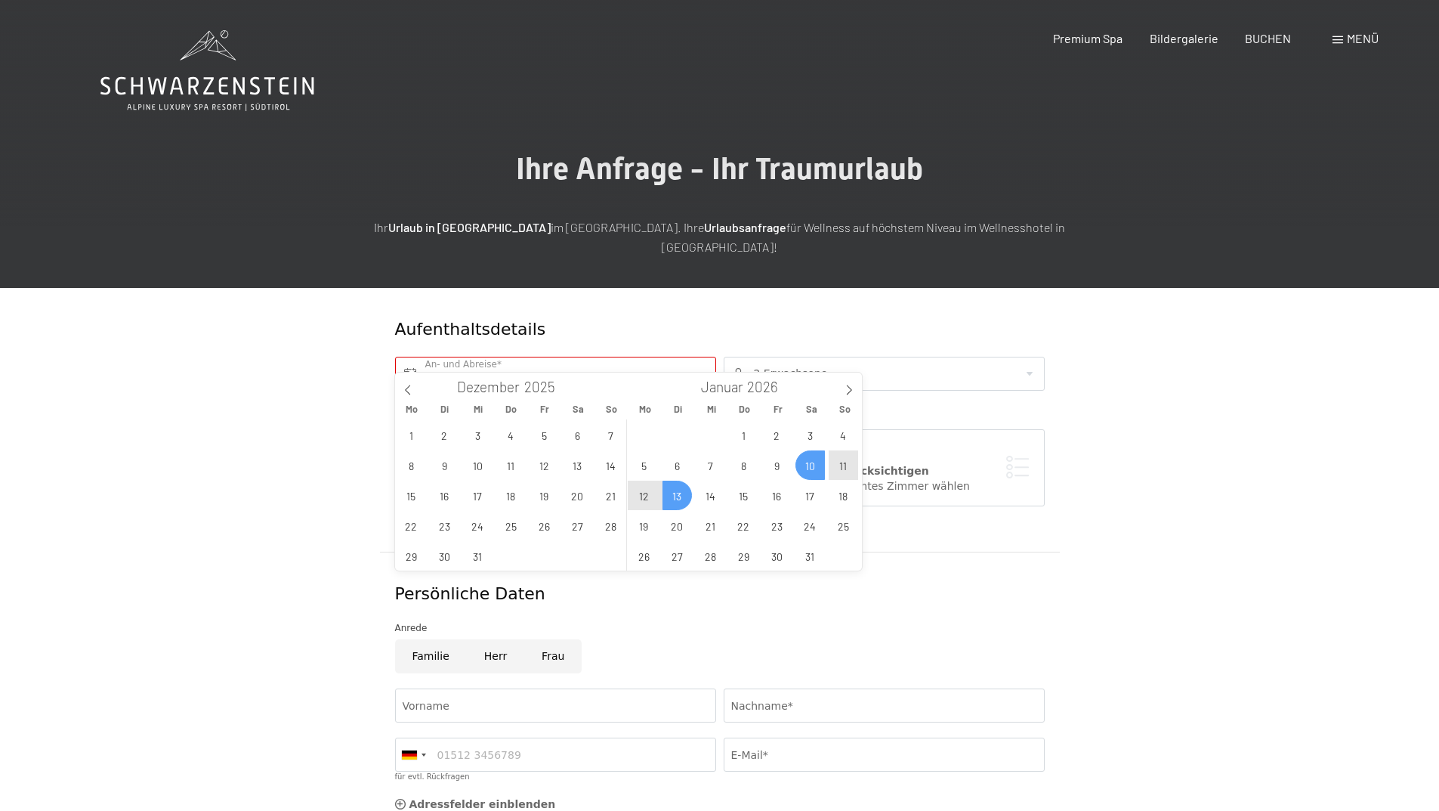
click at [678, 490] on span "13" at bounding box center [677, 494] width 29 height 29
type input "Sa. 10.01.2026 - Di. 13.01.2026"
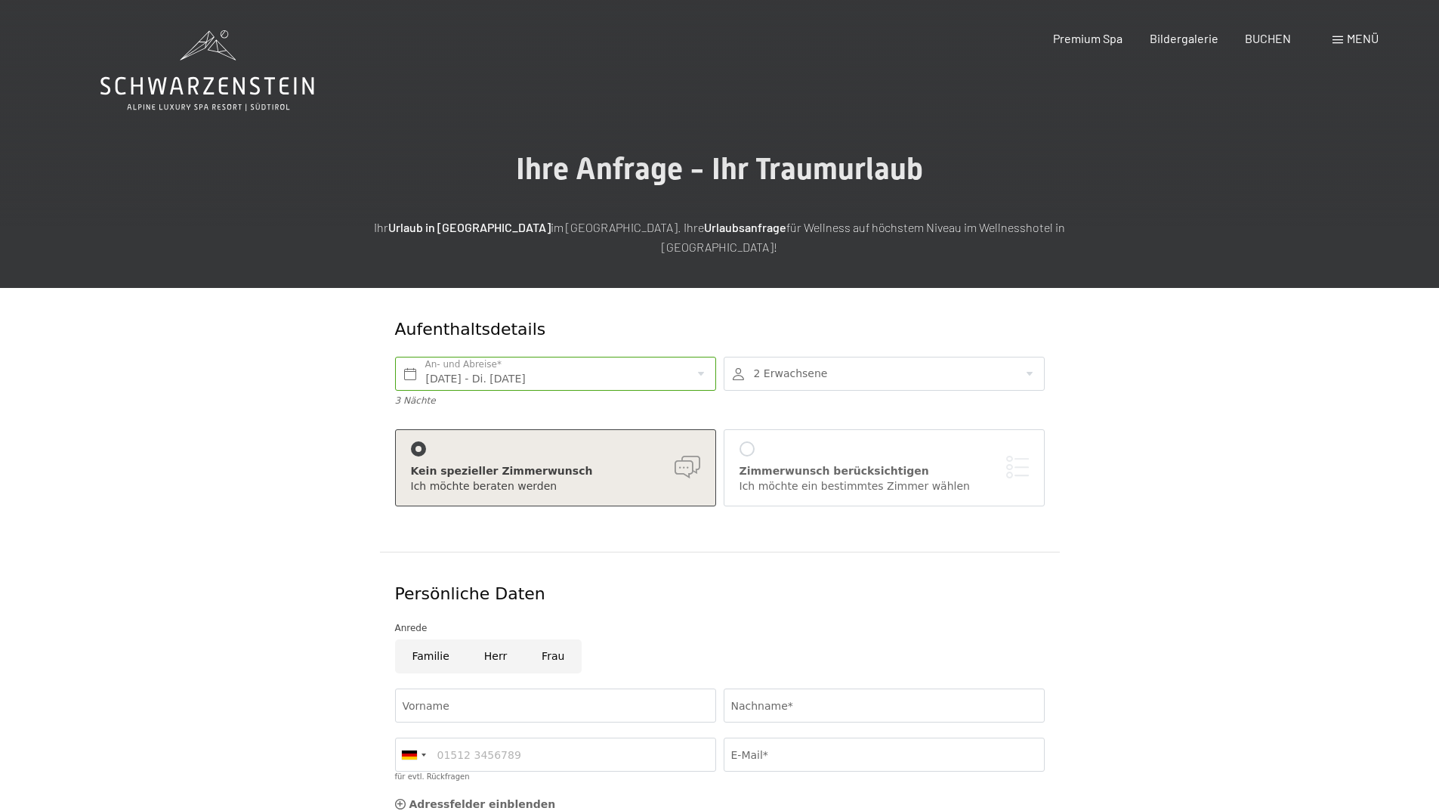
click at [1034, 357] on div at bounding box center [884, 374] width 321 height 34
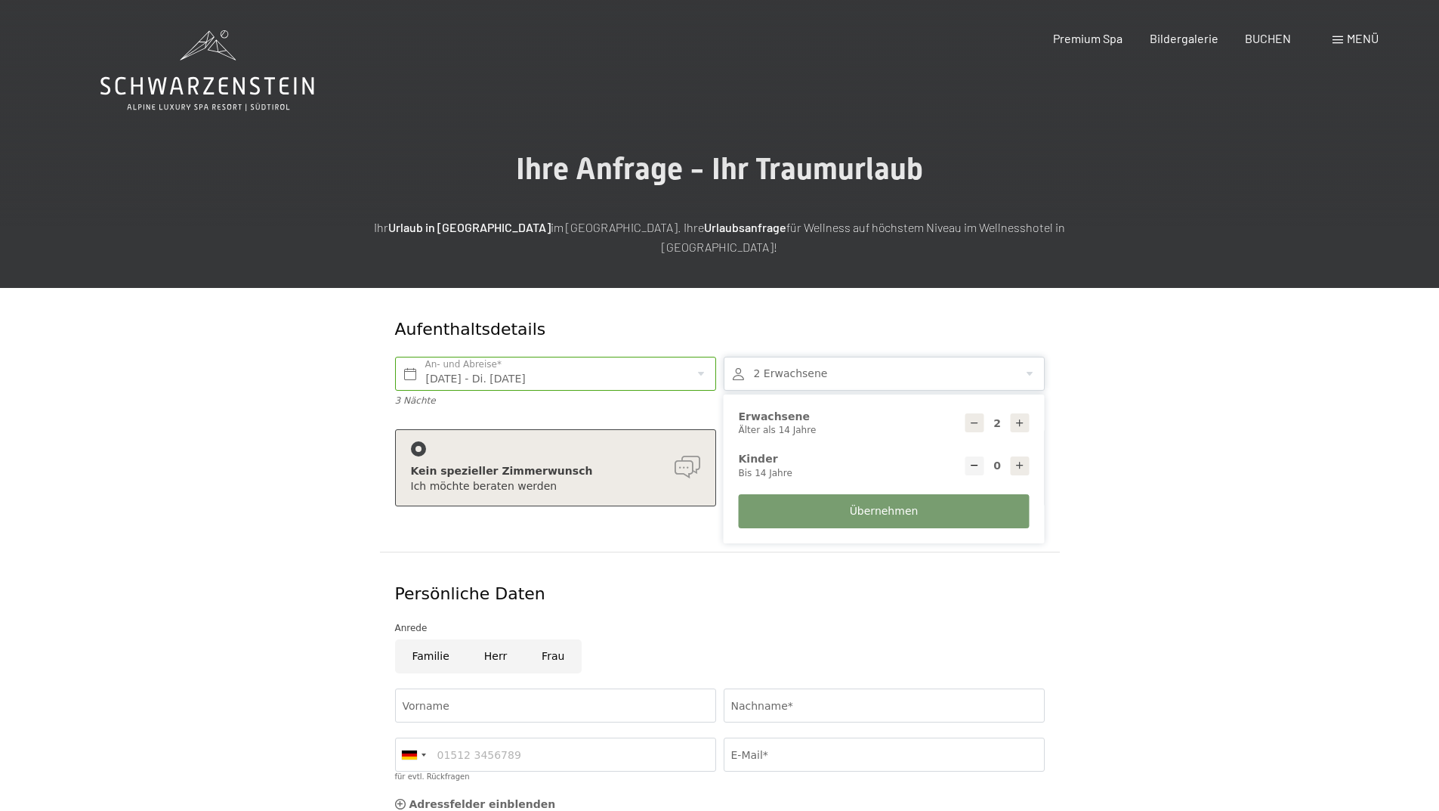
click at [1018, 460] on icon at bounding box center [1020, 465] width 11 height 11
type input "1"
select select
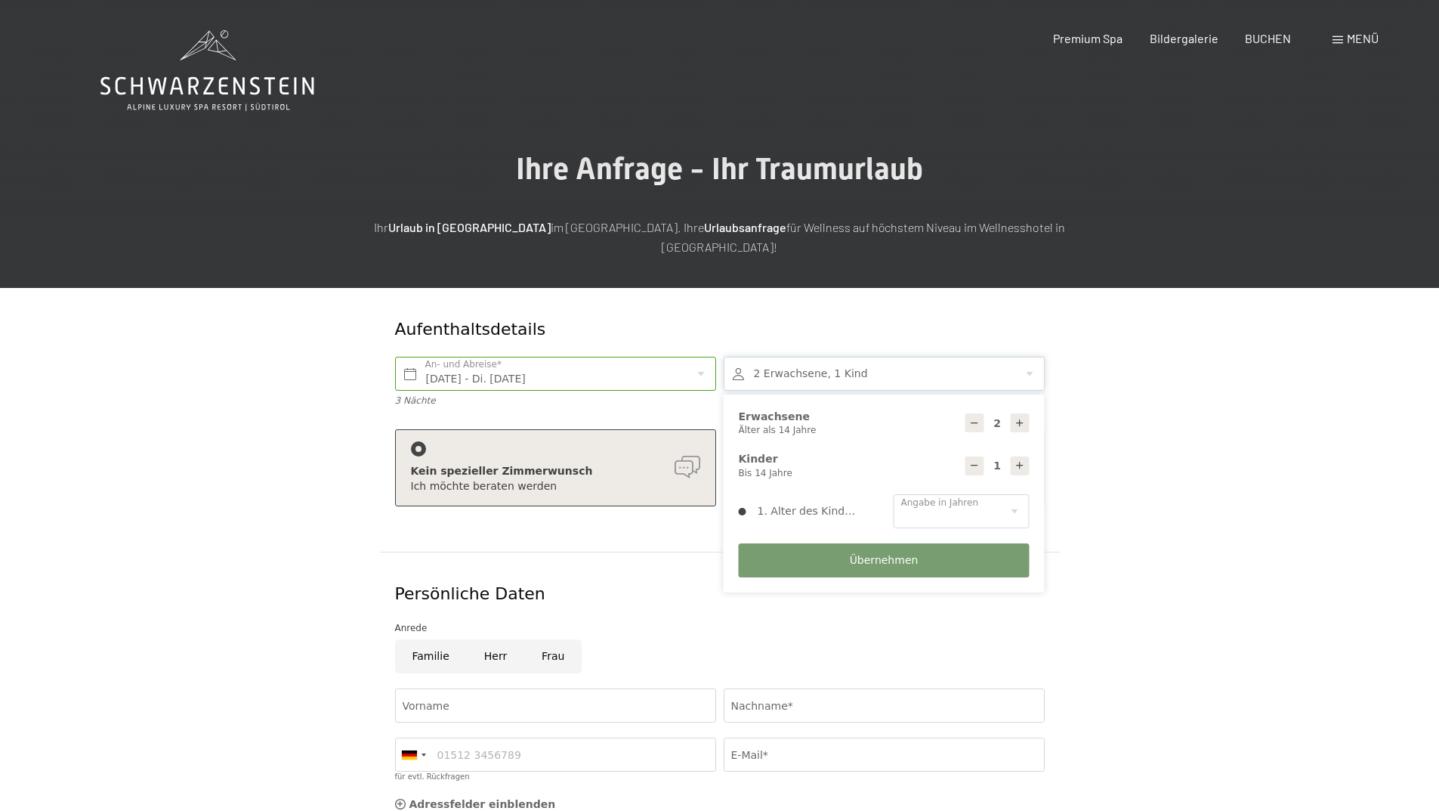
click at [1018, 460] on icon at bounding box center [1020, 465] width 11 height 11
type input "2"
select select
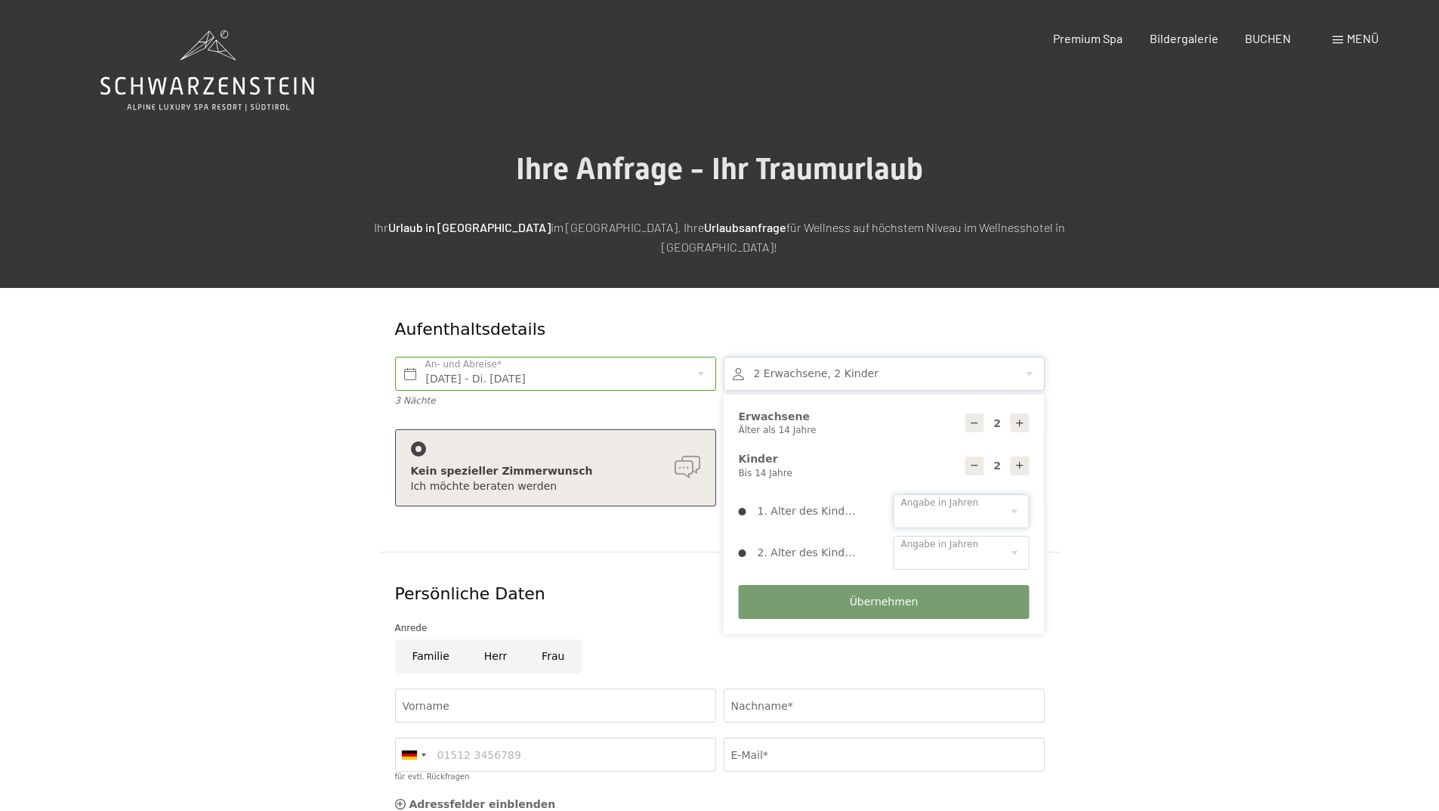
click at [1020, 494] on select "0 1 2 3 4 5 6 7 8 9 10 11 12 13 14" at bounding box center [962, 511] width 136 height 34
select select "14"
click at [894, 494] on select "0 1 2 3 4 5 6 7 8 9 10 11 12 13 14" at bounding box center [962, 511] width 136 height 34
click at [975, 460] on icon at bounding box center [974, 465] width 11 height 11
type input "1"
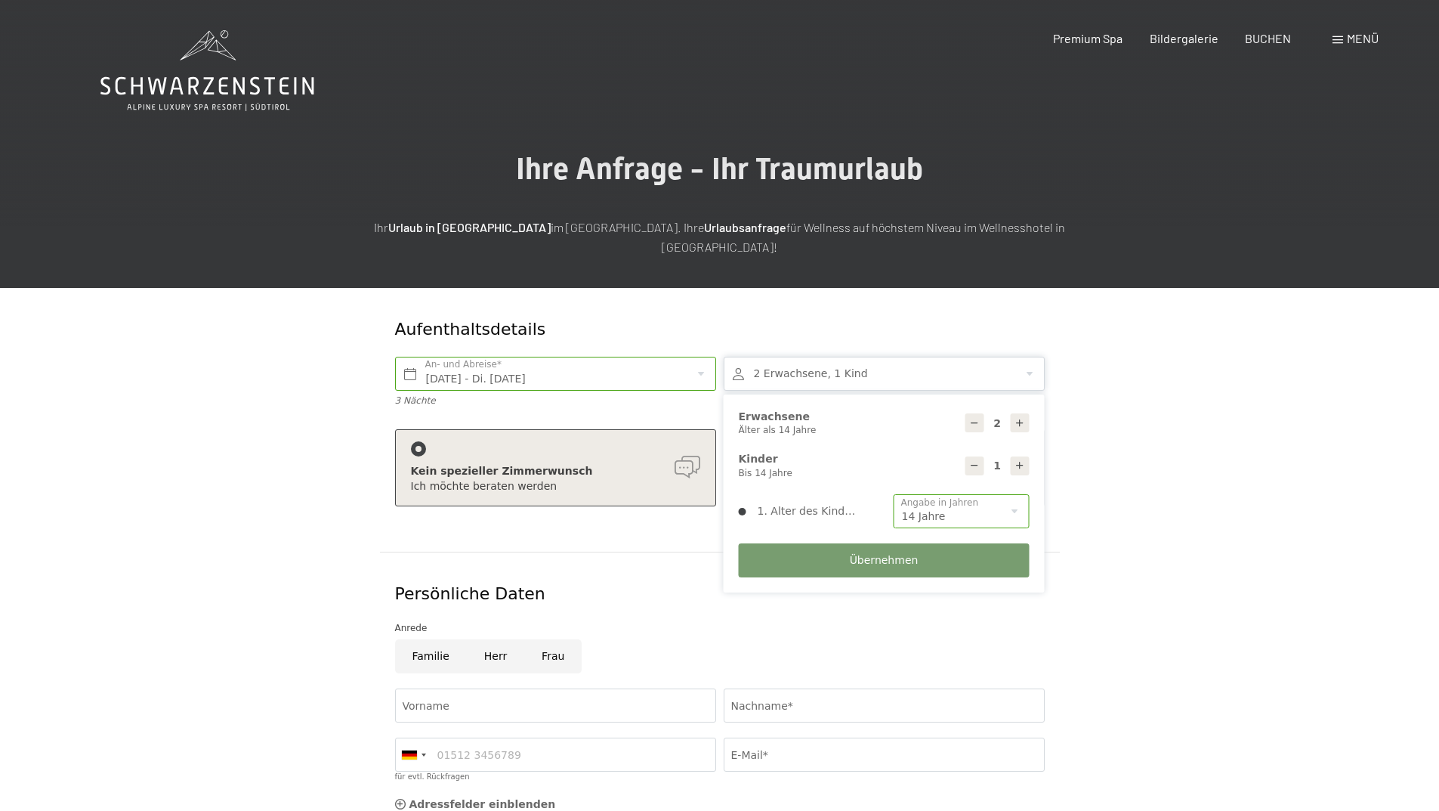
click at [1017, 418] on icon at bounding box center [1020, 423] width 11 height 11
type input "3"
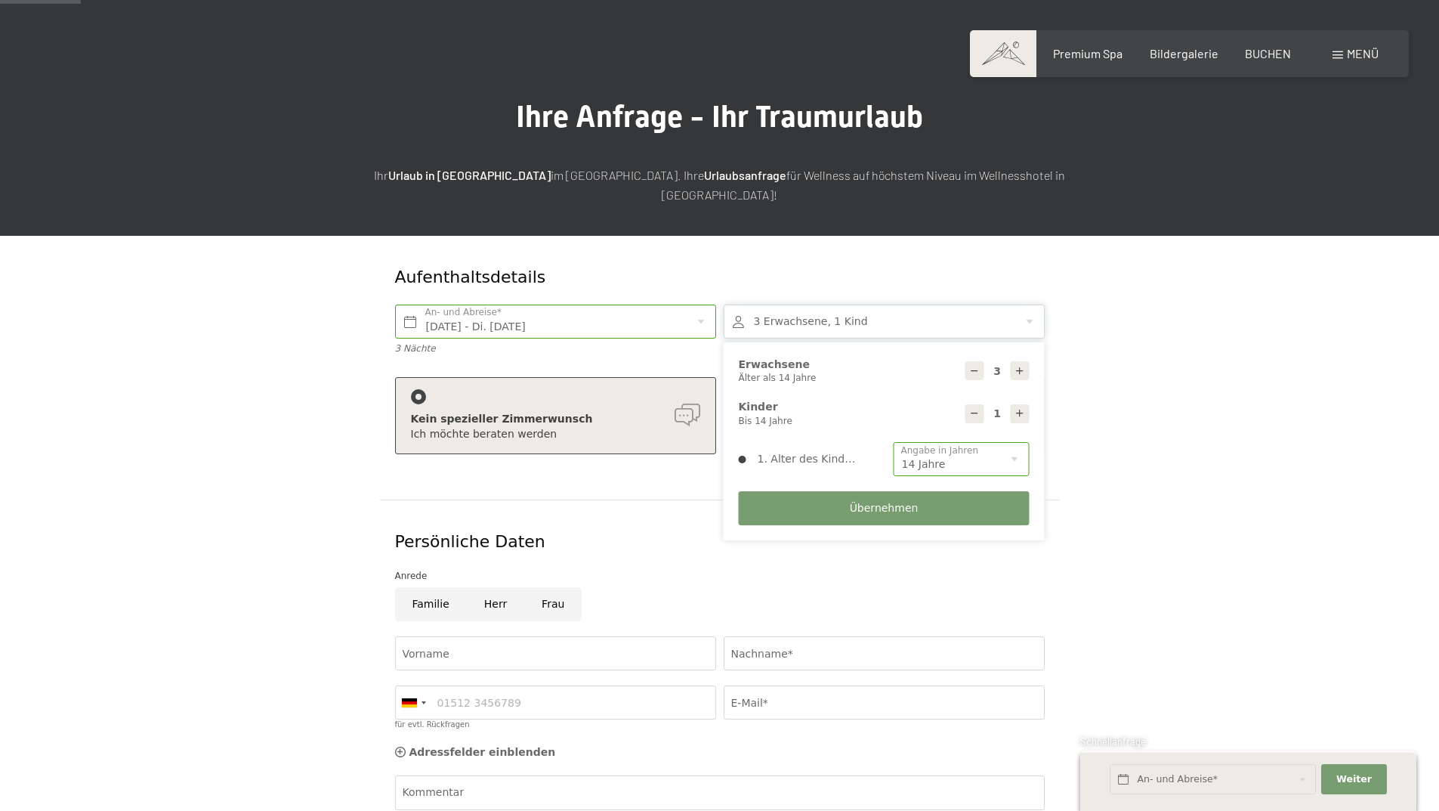
scroll to position [76, 0]
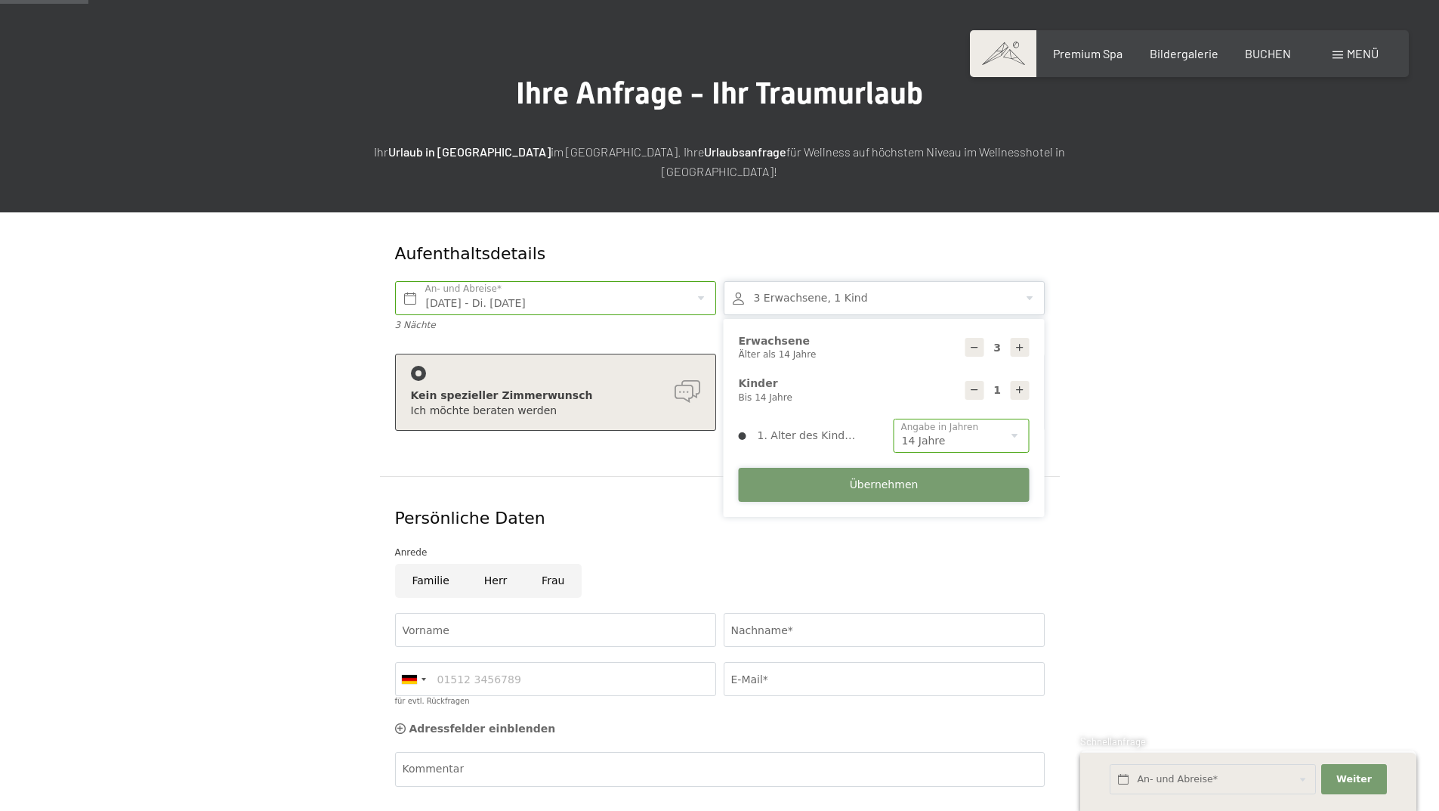
click at [908, 477] on span "Übernehmen" at bounding box center [884, 484] width 69 height 15
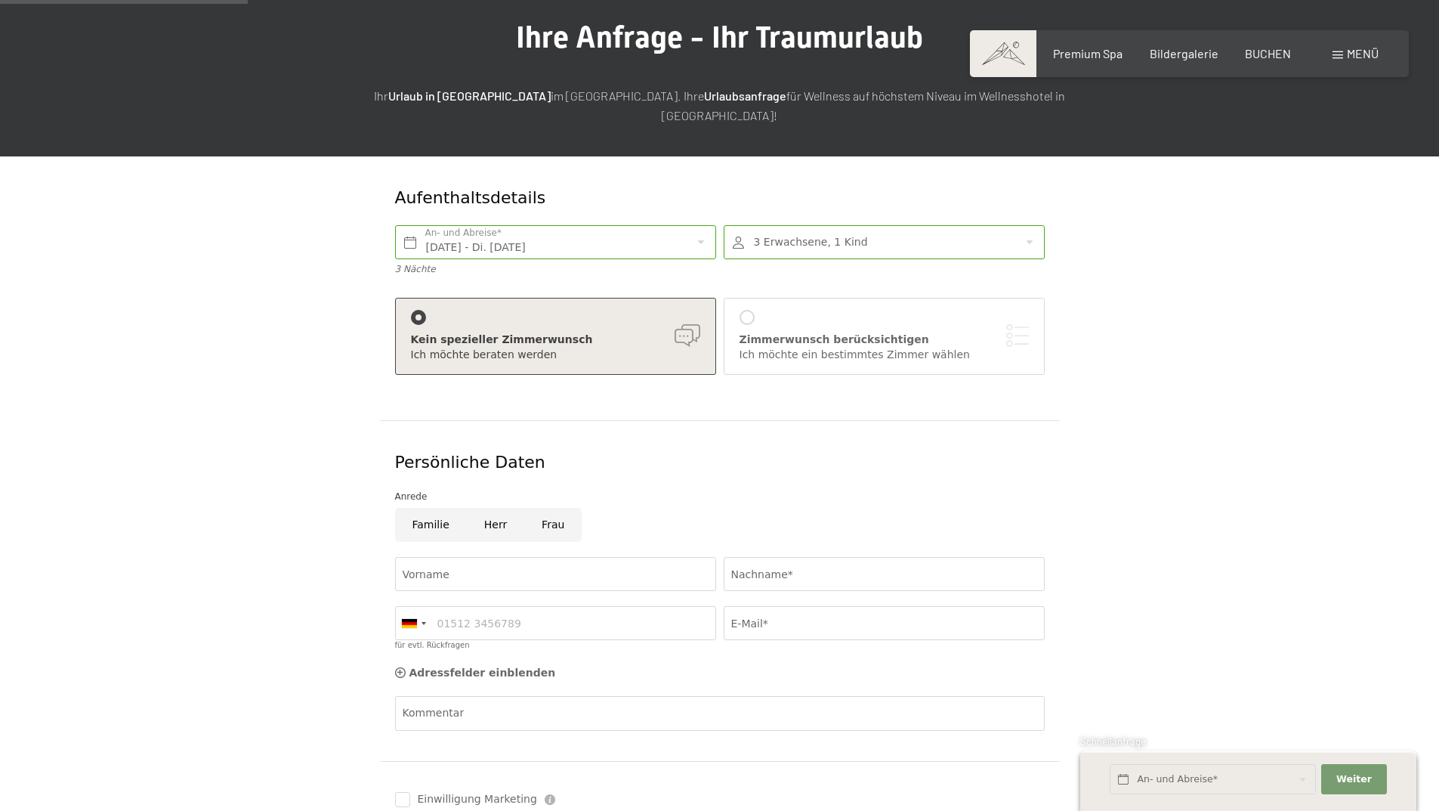
scroll to position [227, 0]
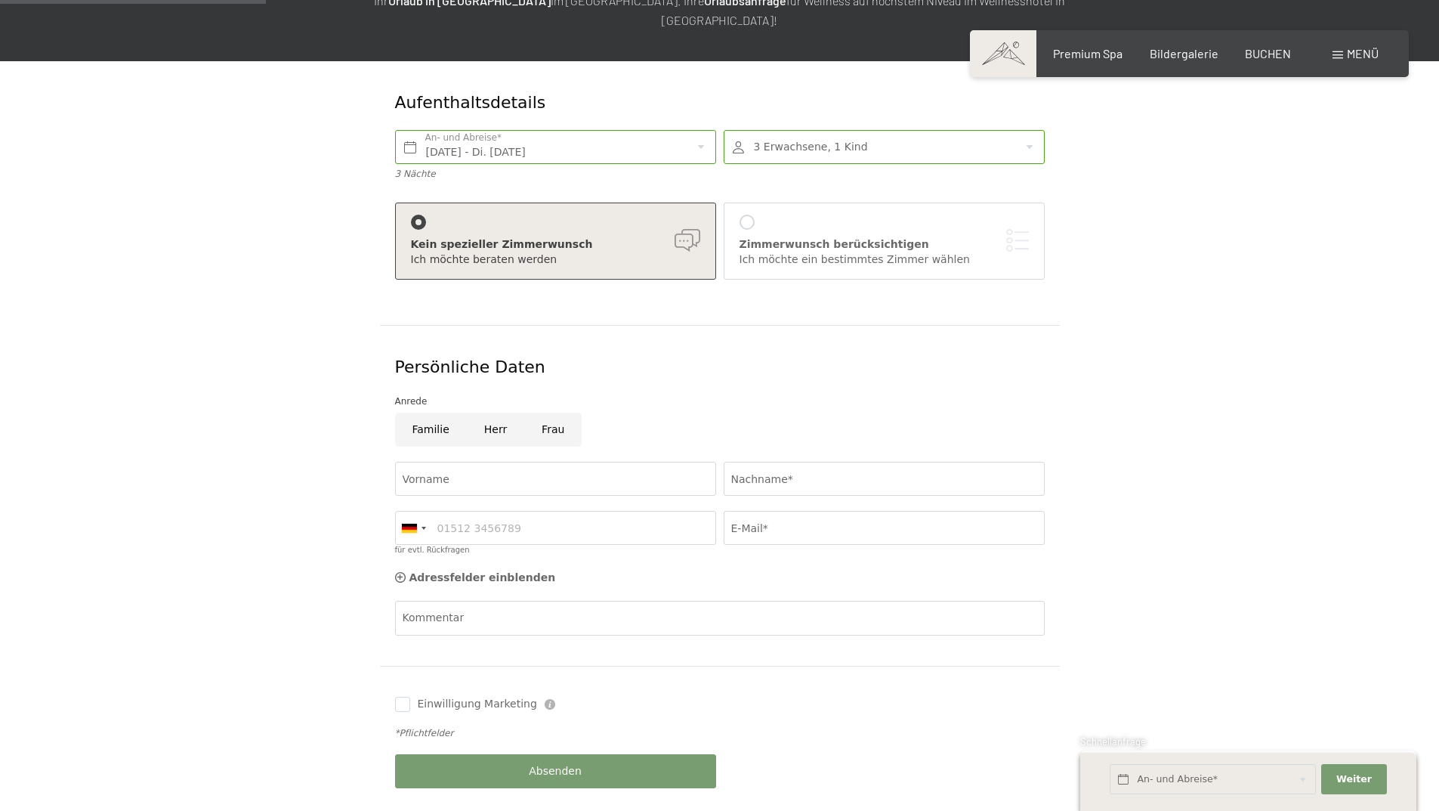
click at [485, 412] on input "Herr" at bounding box center [495, 429] width 57 height 34
radio input "true"
click at [474, 462] on input "Vorname" at bounding box center [555, 479] width 321 height 34
type input "Gerold"
type input "Erhard"
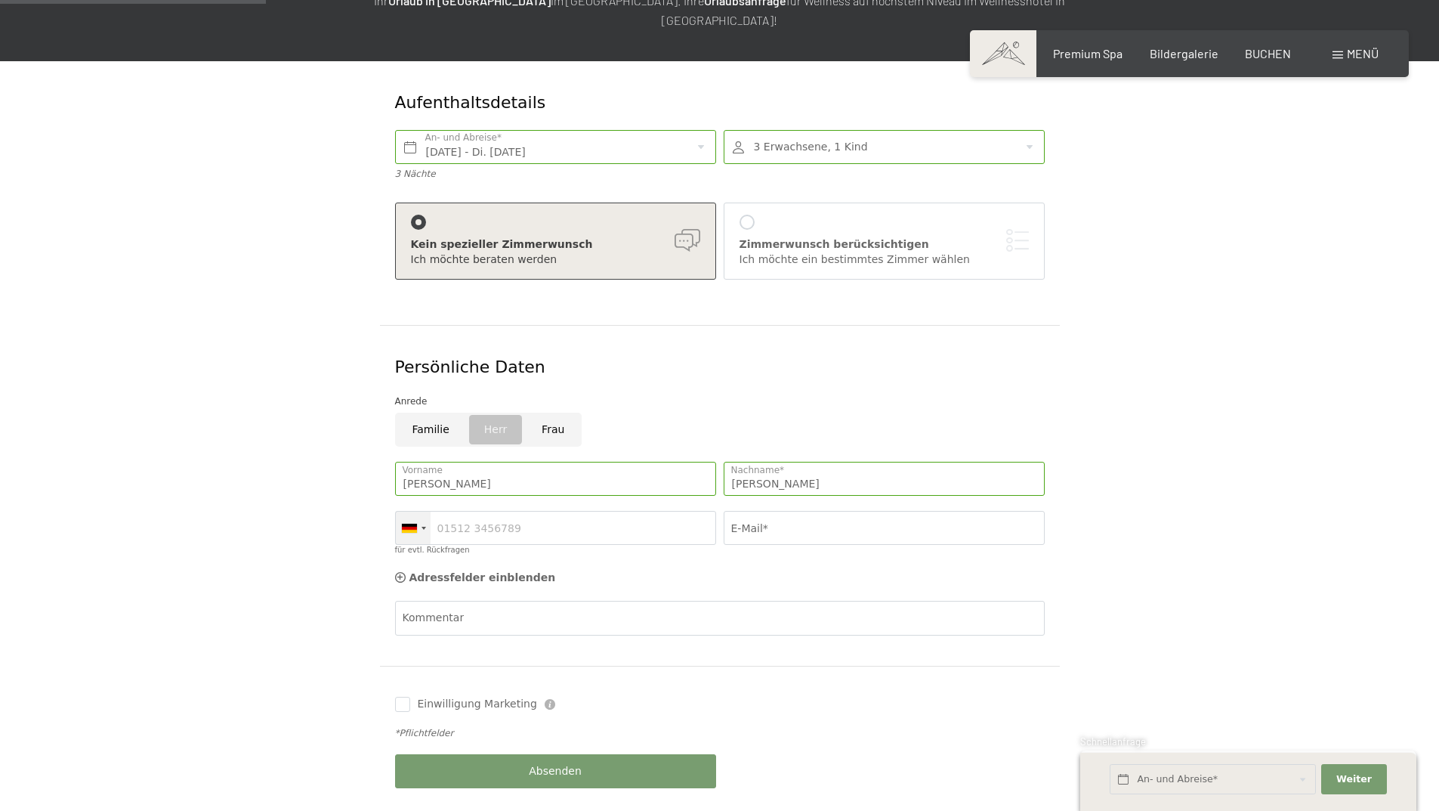
click at [424, 511] on div at bounding box center [413, 527] width 35 height 32
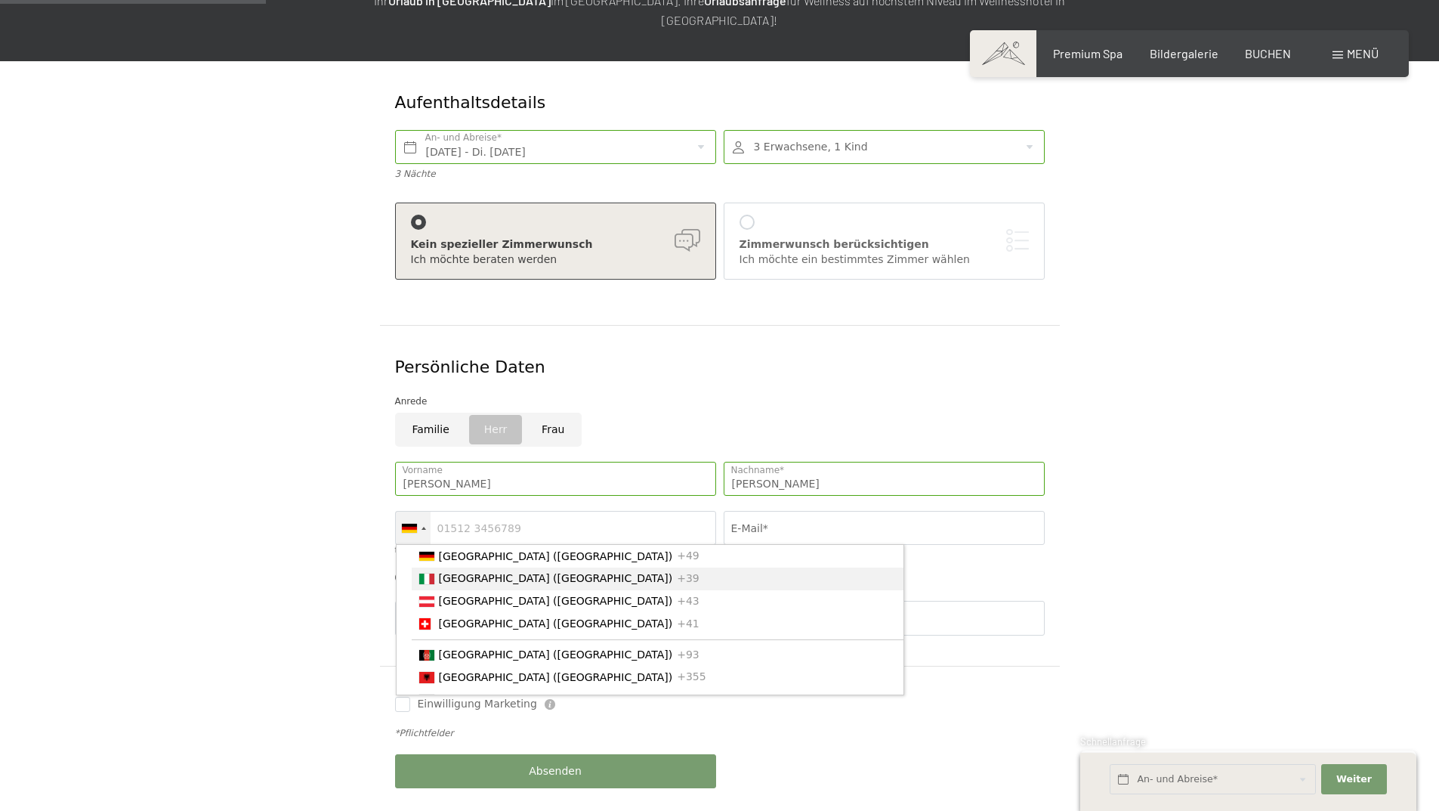
click at [438, 567] on li "Italy (Italia) +39" at bounding box center [658, 578] width 492 height 23
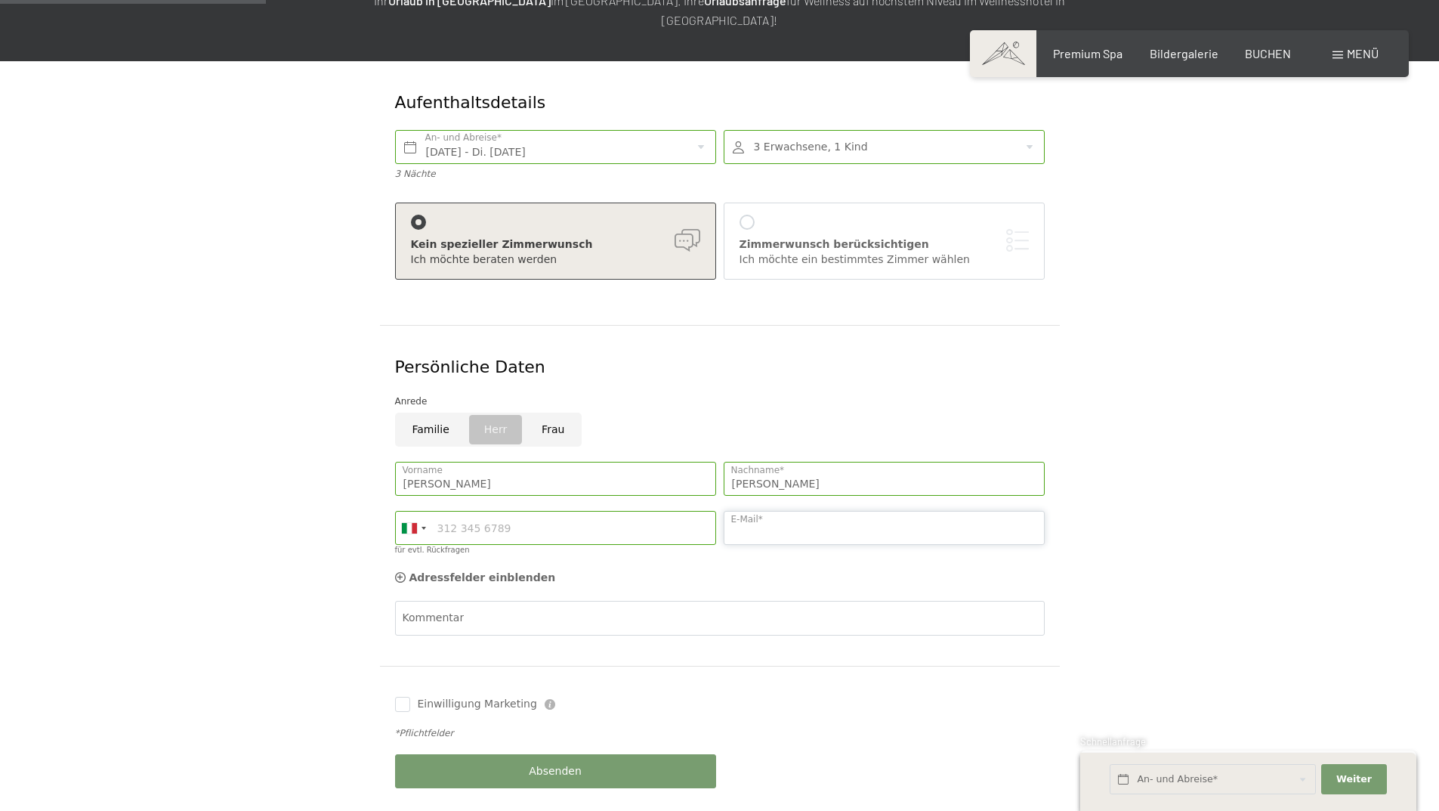
click at [768, 511] on input "E-Mail*" at bounding box center [884, 528] width 321 height 34
type input "info@erhard-tedoldi.it"
click at [400, 697] on input "Einwilligung Marketing" at bounding box center [402, 704] width 15 height 15
checkbox input "true"
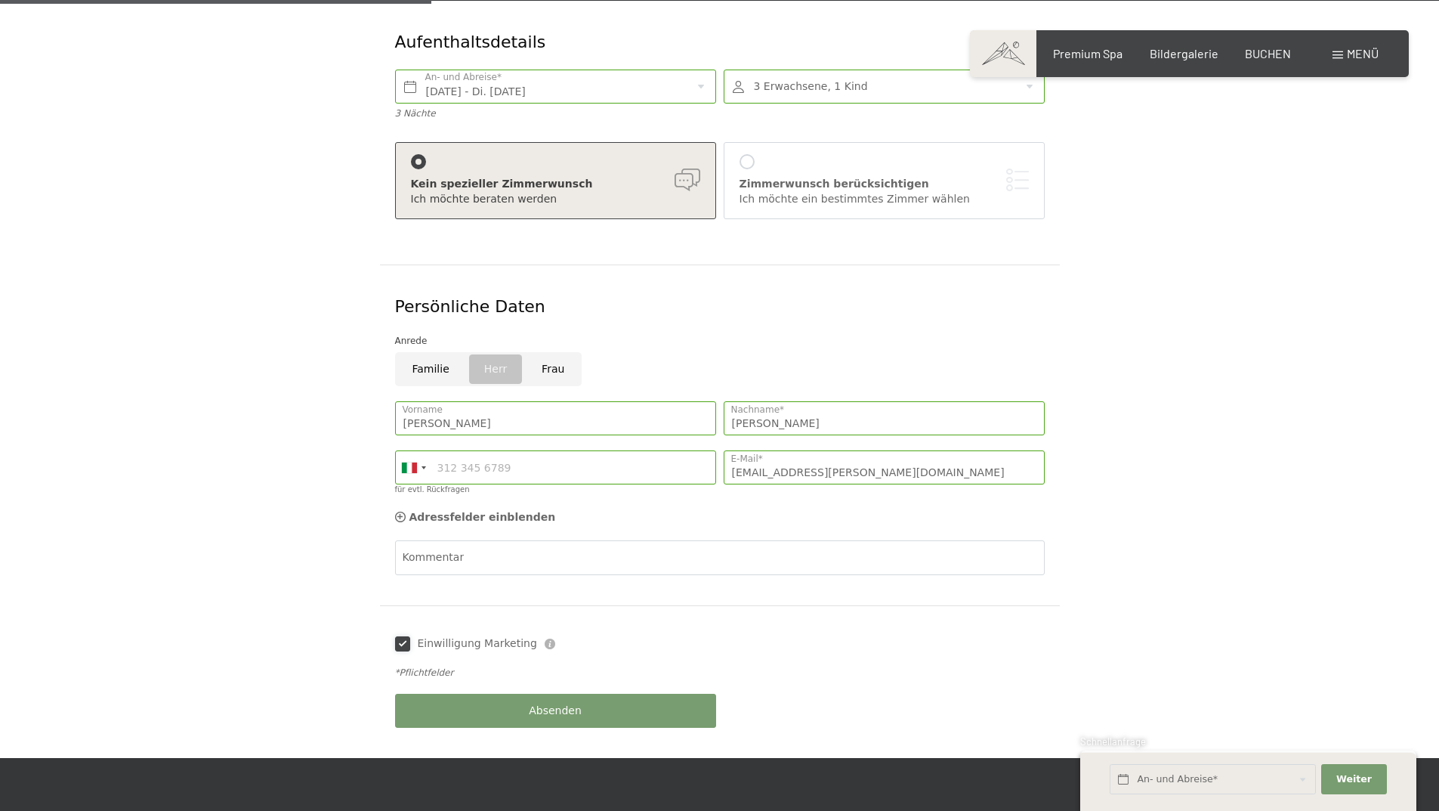
scroll to position [378, 0]
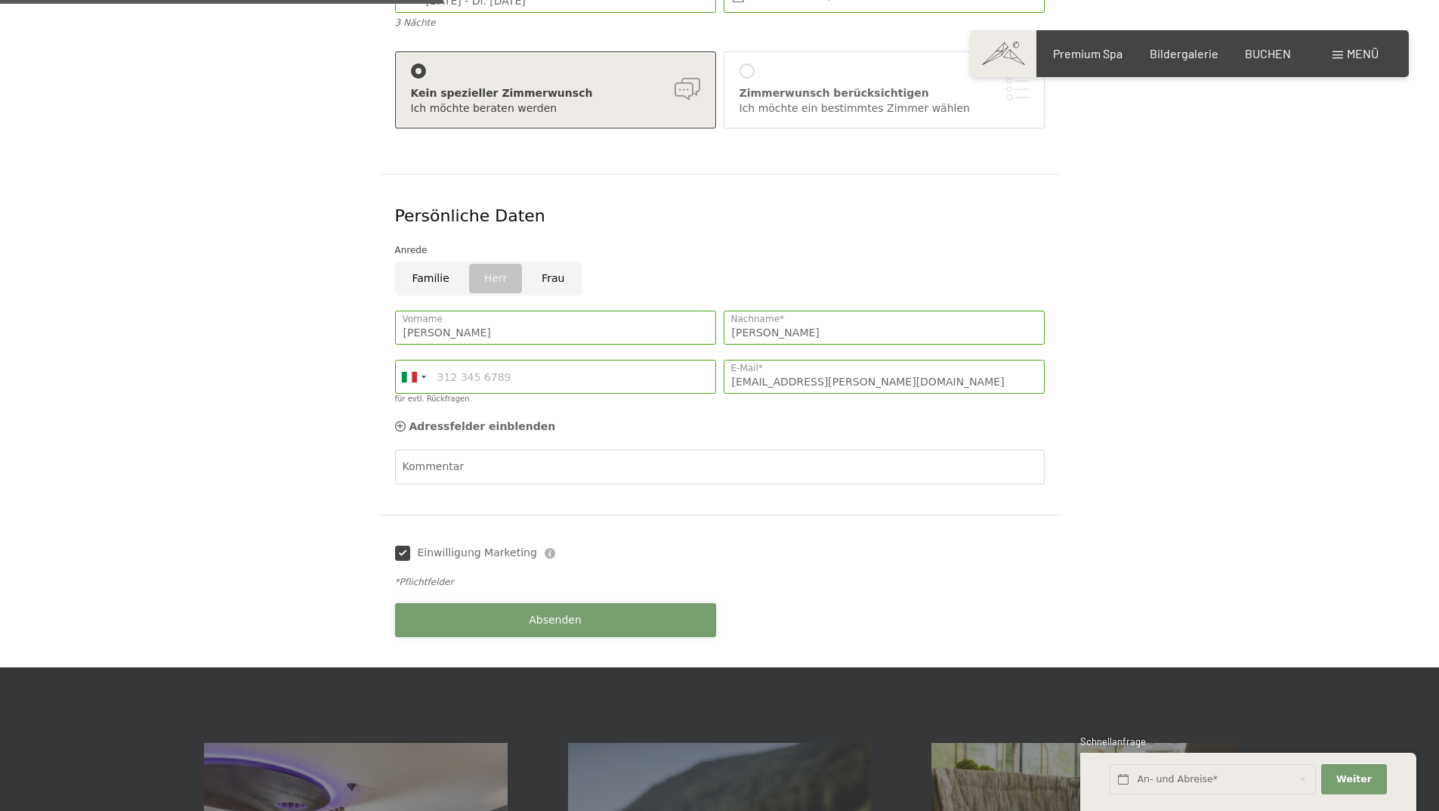
click at [594, 603] on button "Absenden" at bounding box center [555, 620] width 321 height 34
